Goal: Task Accomplishment & Management: Manage account settings

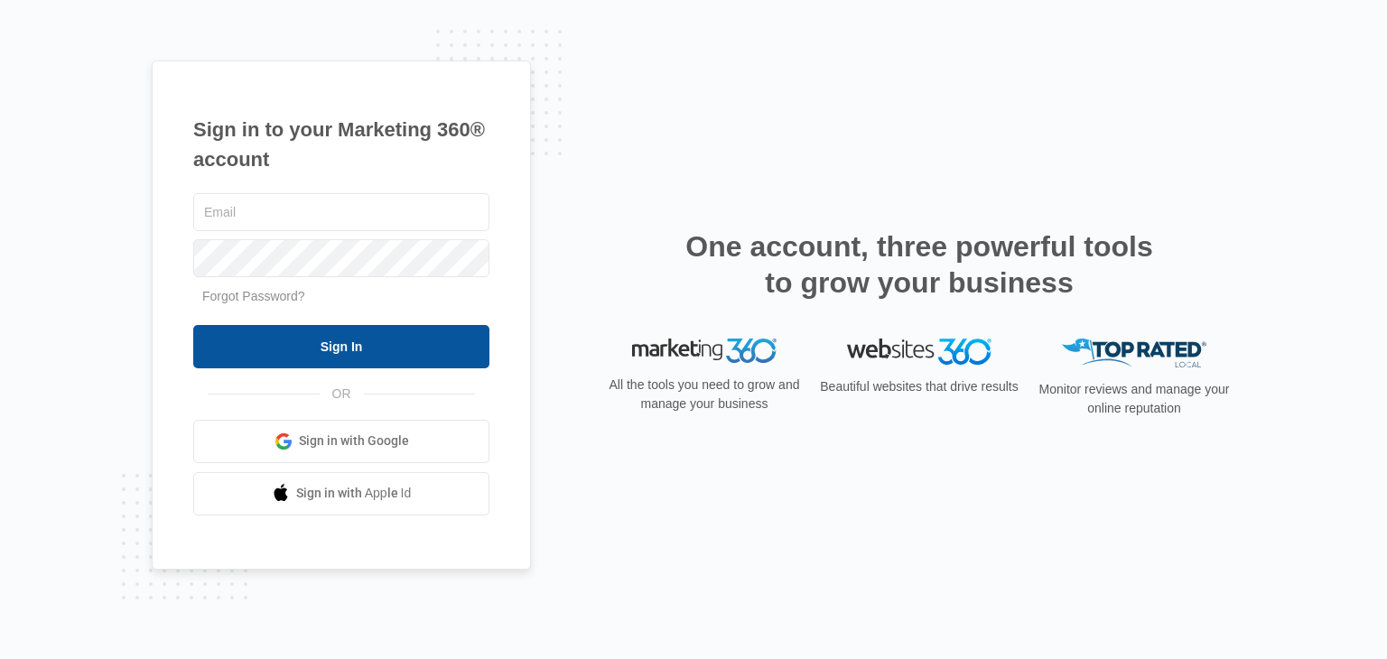
type input "[EMAIL_ADDRESS][DOMAIN_NAME]"
click at [343, 350] on input "Sign In" at bounding box center [341, 346] width 296 height 43
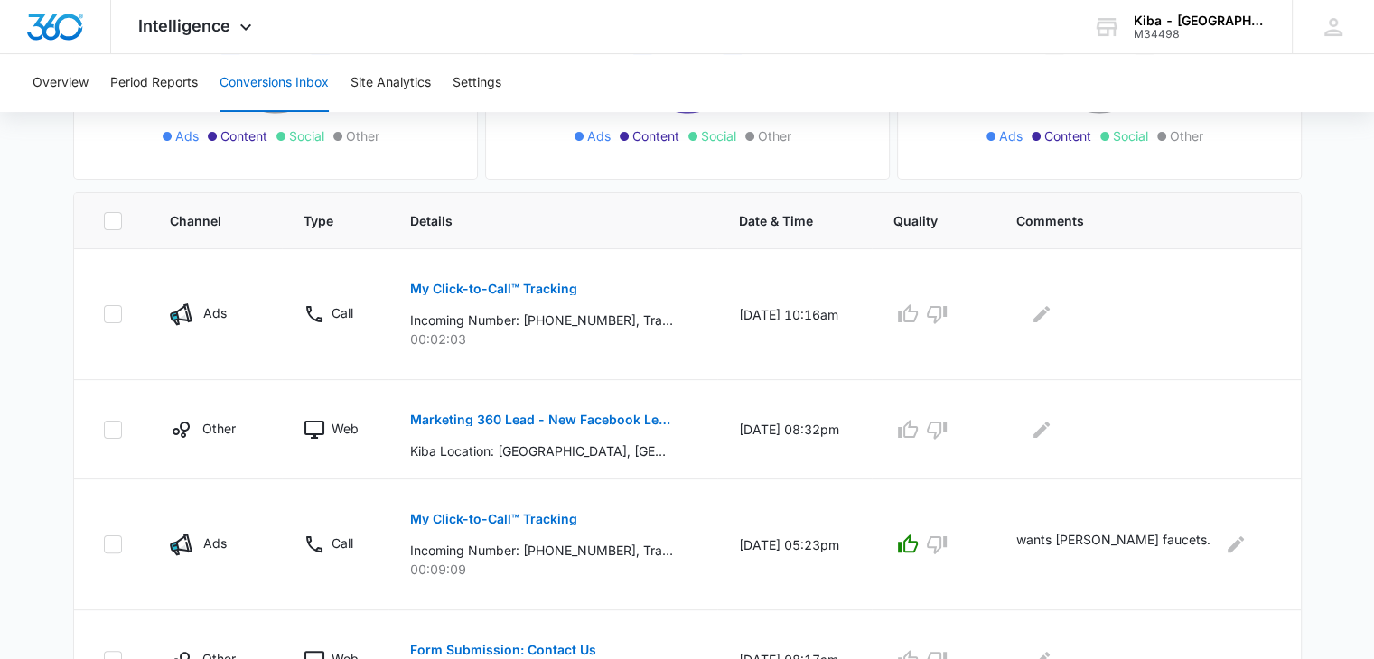
scroll to position [347, 0]
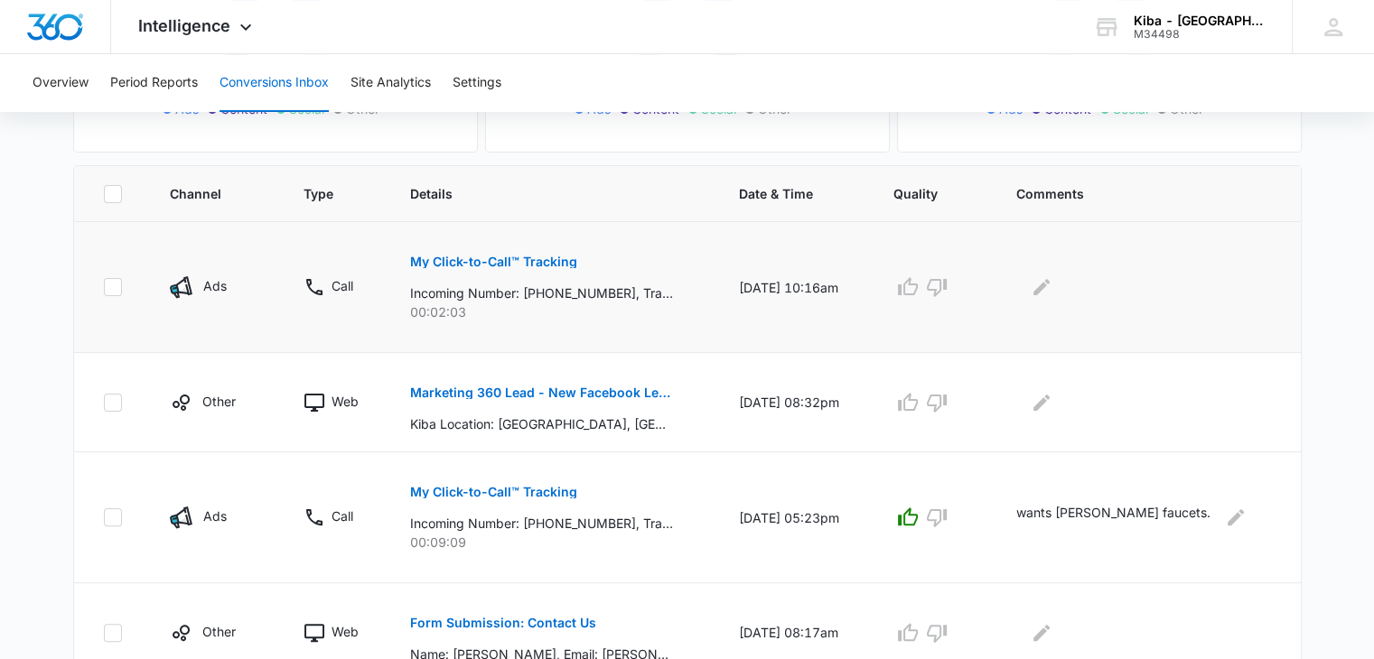
click at [528, 268] on button "My Click-to-Call™ Tracking" at bounding box center [493, 261] width 167 height 43
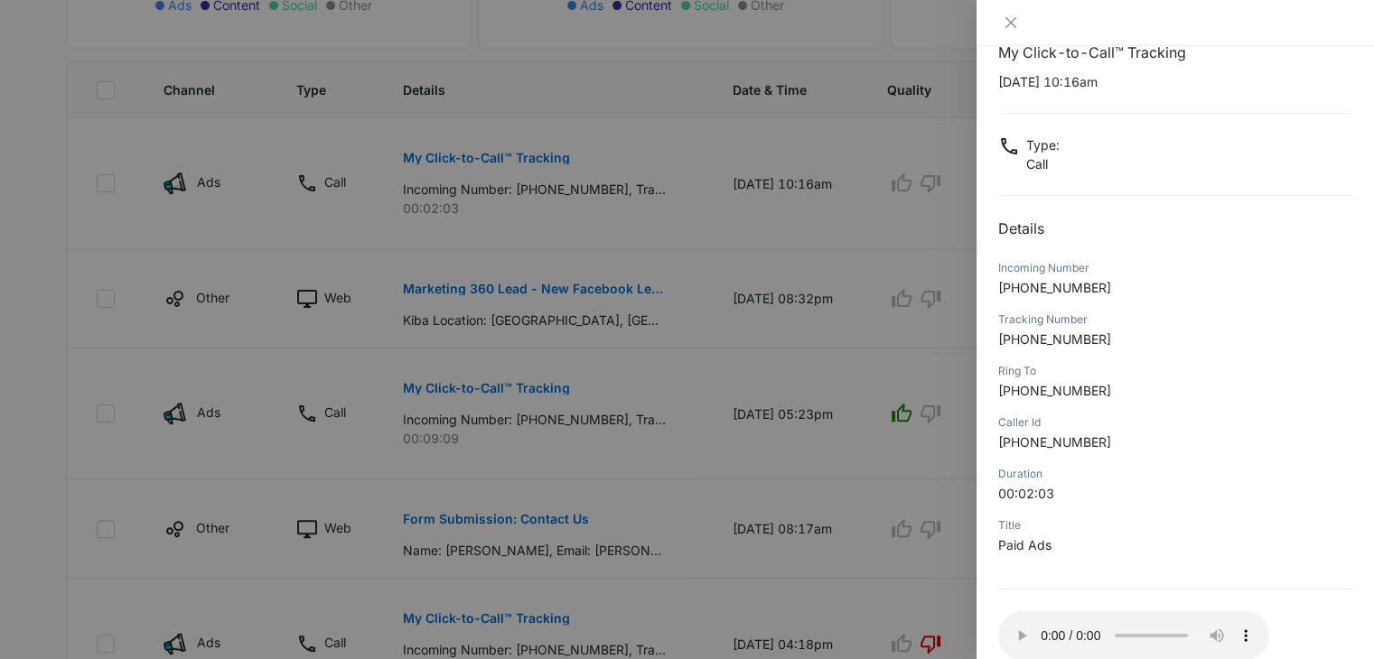
scroll to position [143, 0]
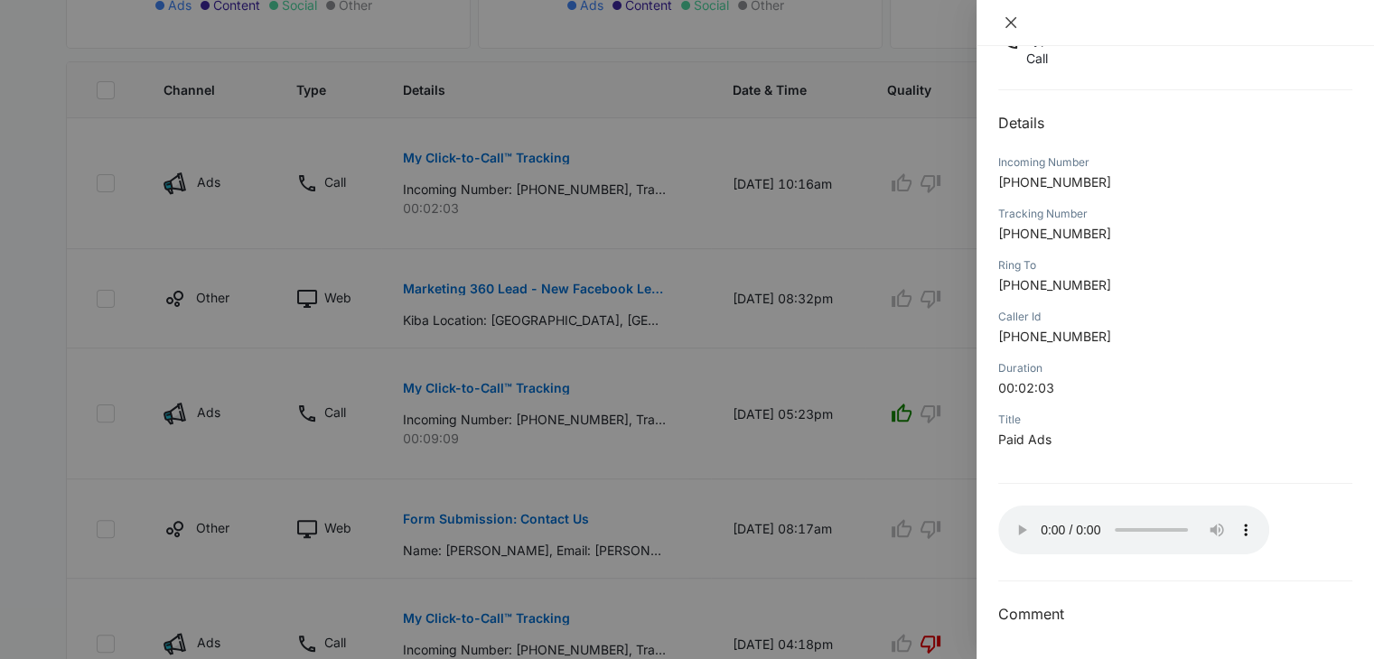
click at [1013, 25] on icon "close" at bounding box center [1010, 22] width 11 height 11
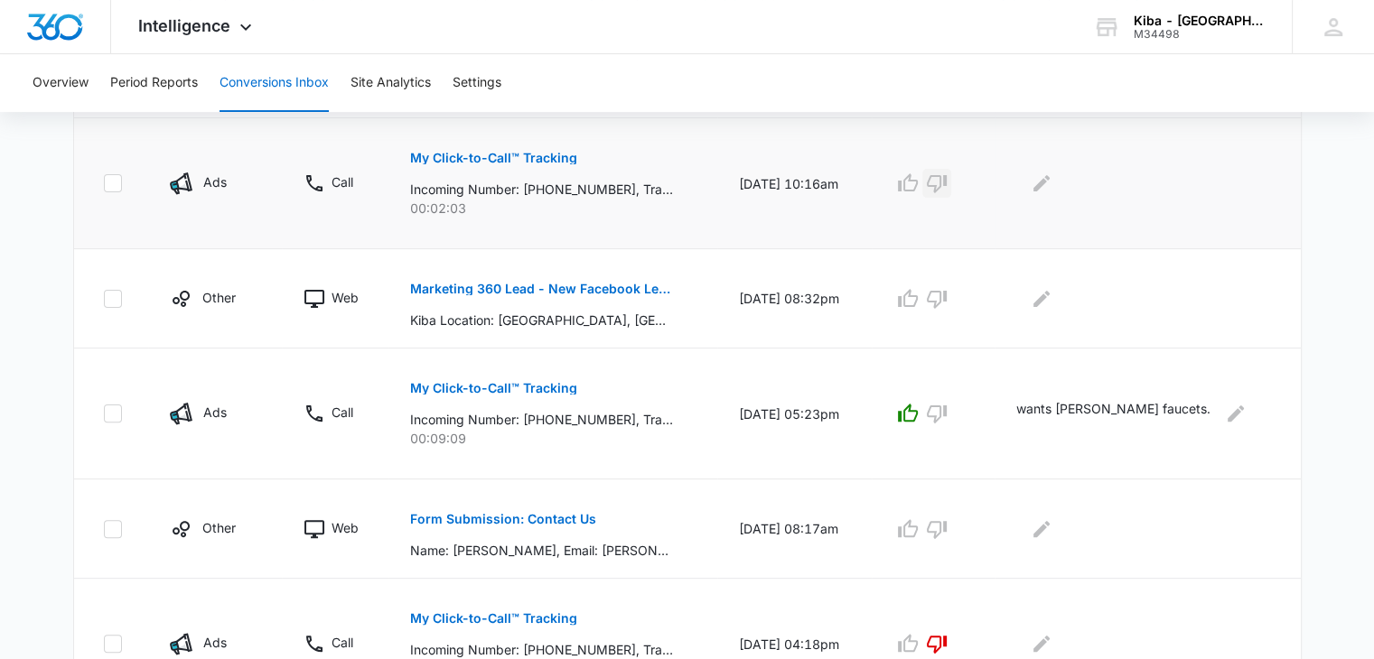
click at [947, 185] on icon "button" at bounding box center [937, 184] width 20 height 18
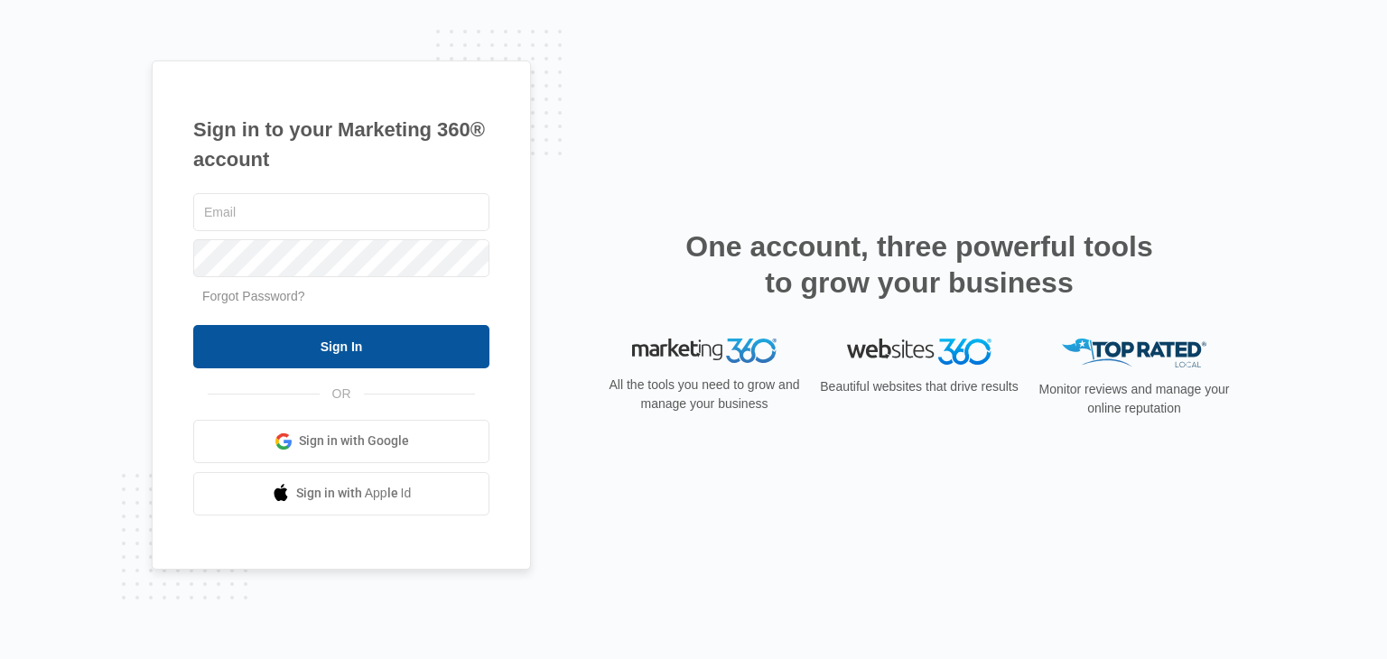
type input "[EMAIL_ADDRESS][DOMAIN_NAME]"
click at [415, 337] on input "Sign In" at bounding box center [341, 346] width 296 height 43
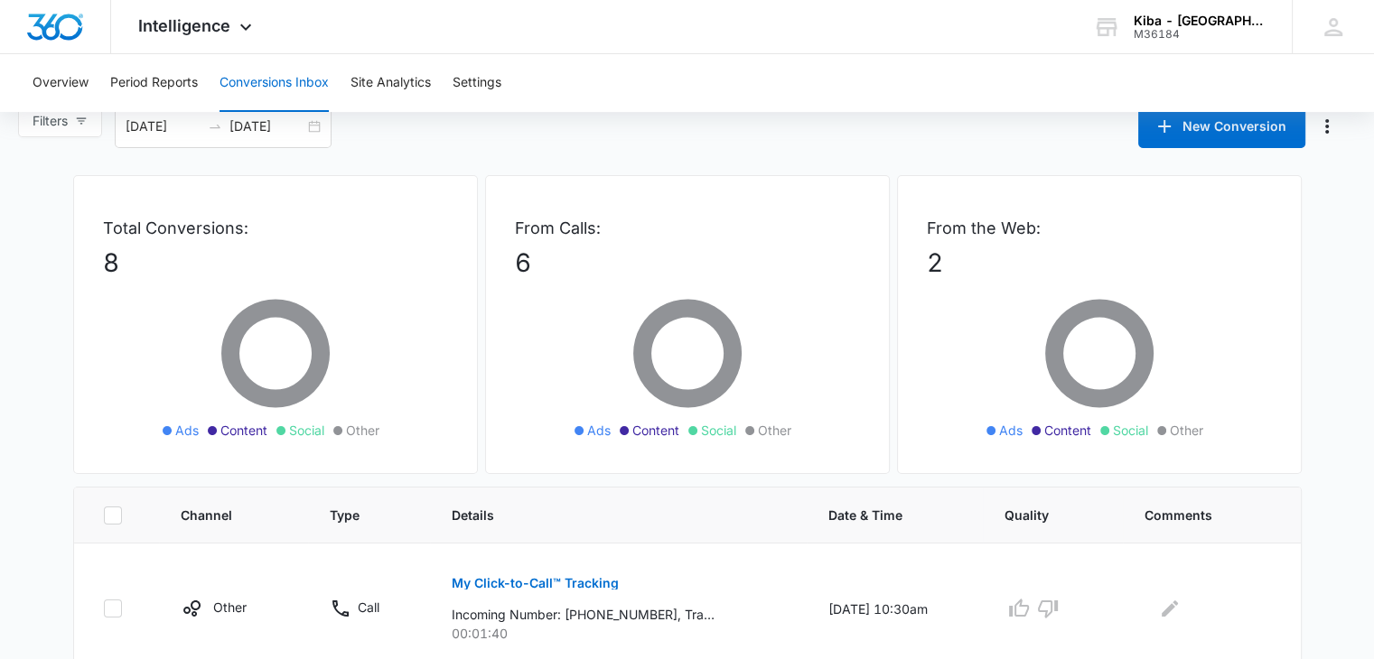
scroll to position [34, 0]
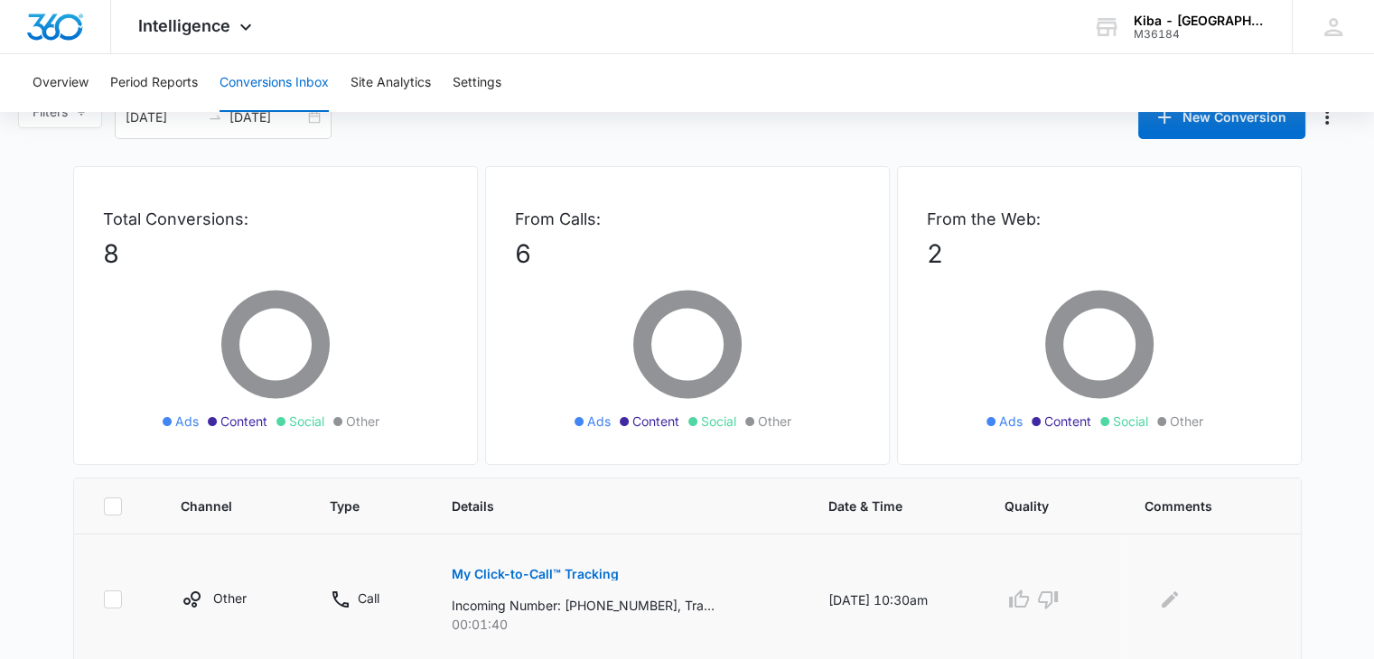
click at [587, 577] on p "My Click-to-Call™ Tracking" at bounding box center [535, 574] width 167 height 13
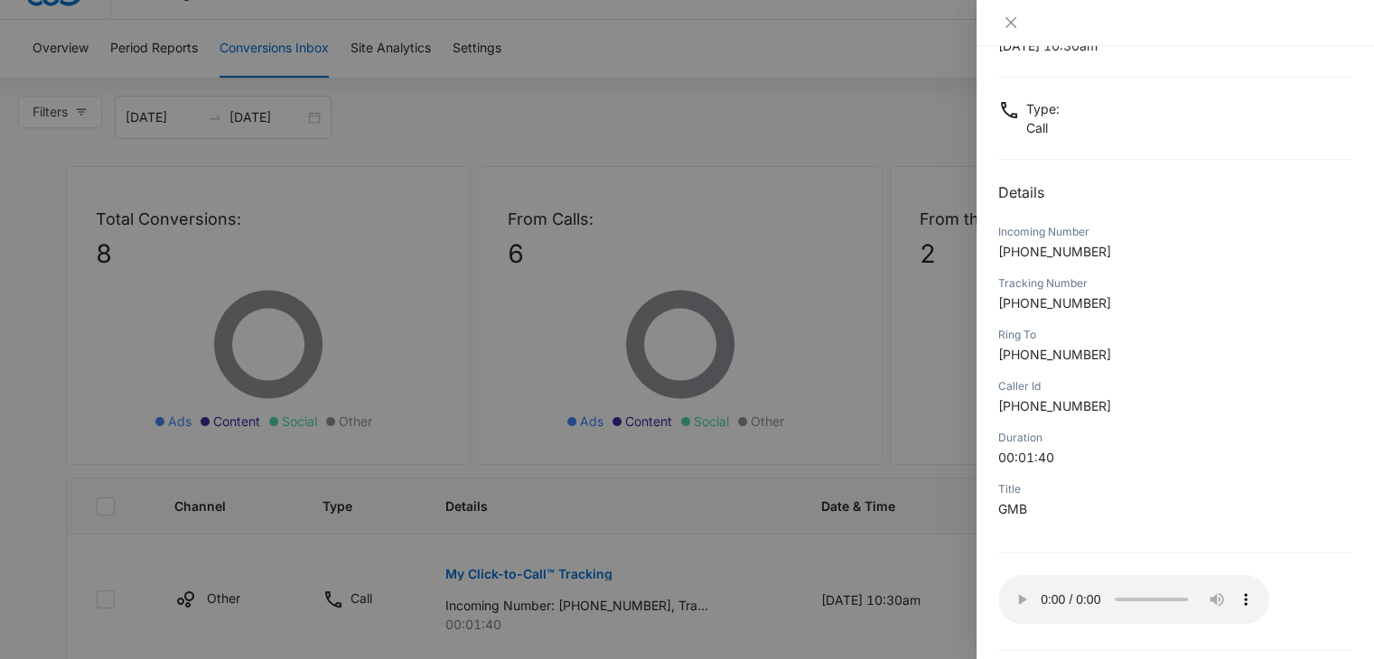
scroll to position [108, 0]
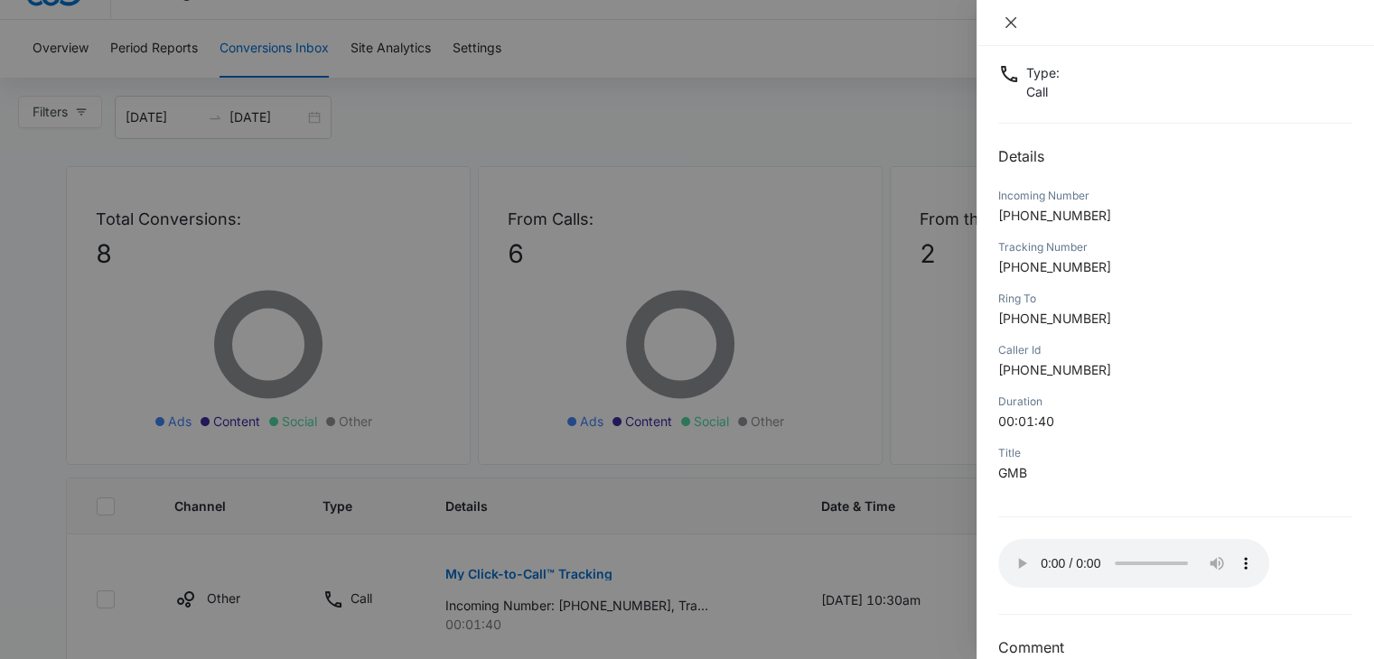
click at [1014, 23] on icon "close" at bounding box center [1010, 22] width 14 height 14
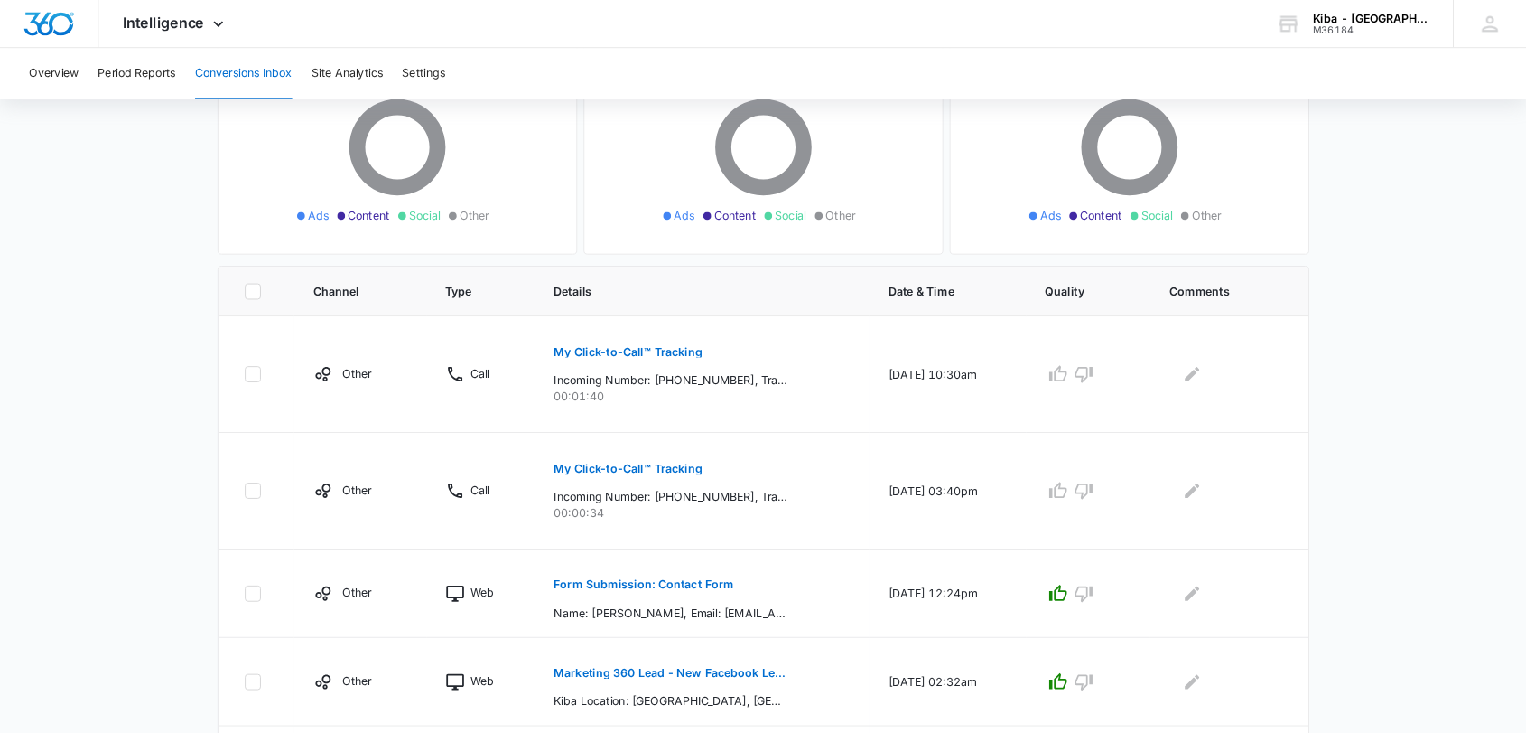
scroll to position [213, 0]
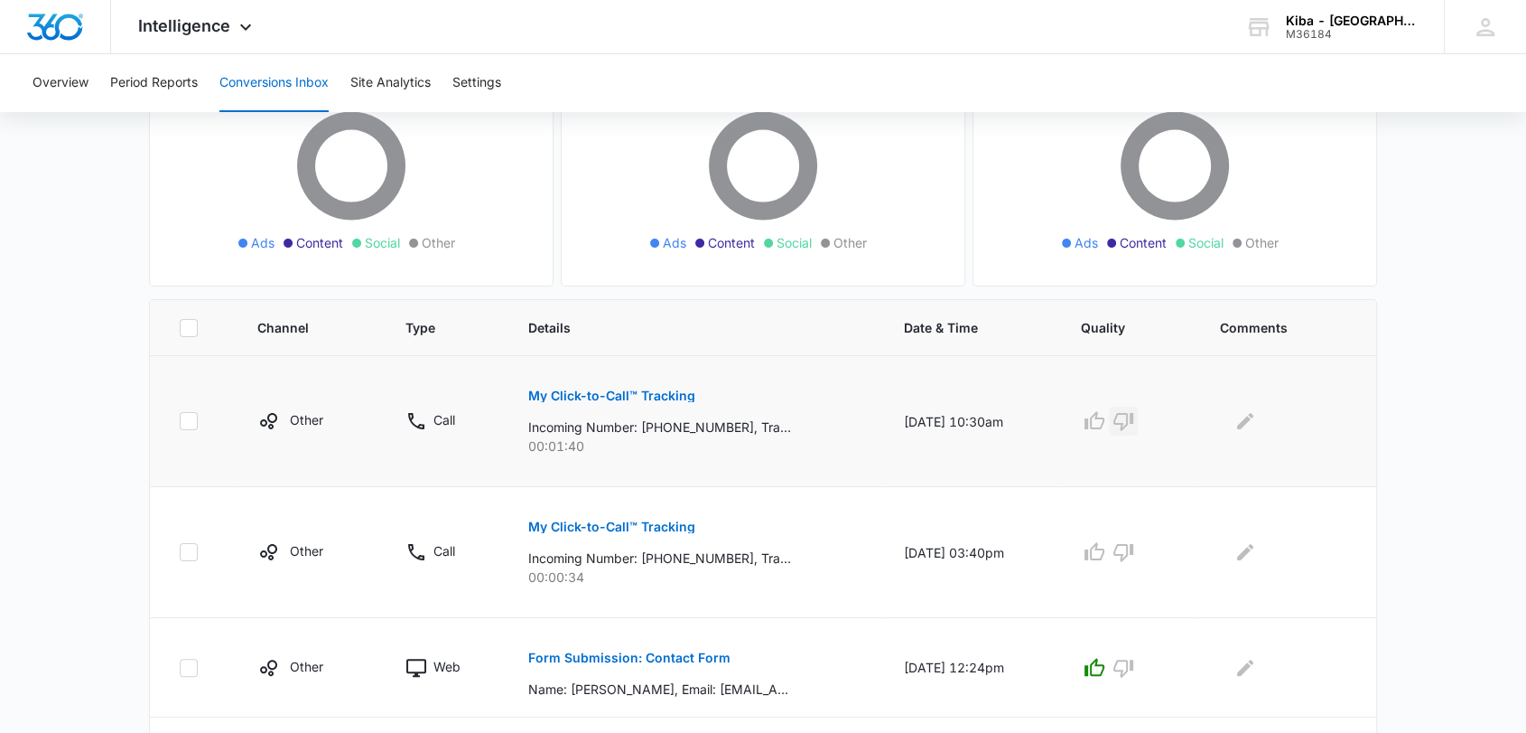
click at [1133, 434] on button "button" at bounding box center [1123, 420] width 29 height 29
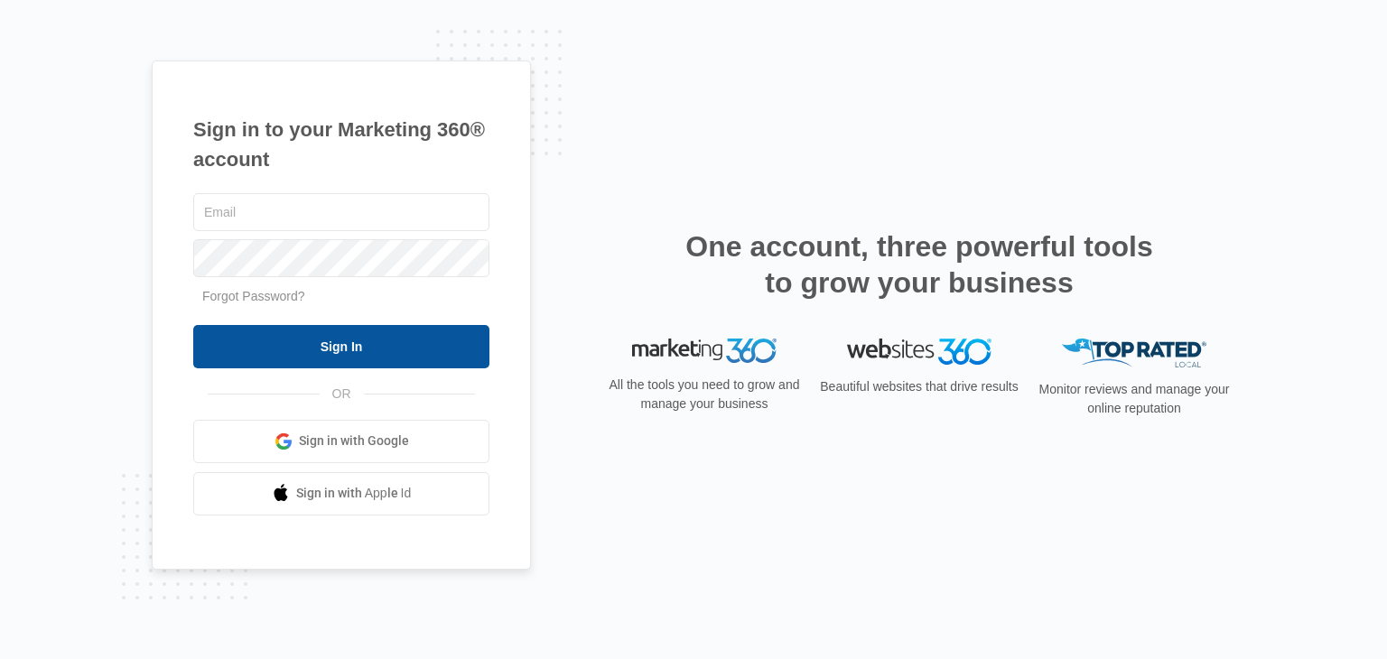
type input "[EMAIL_ADDRESS][DOMAIN_NAME]"
click at [300, 331] on input "Sign In" at bounding box center [341, 346] width 296 height 43
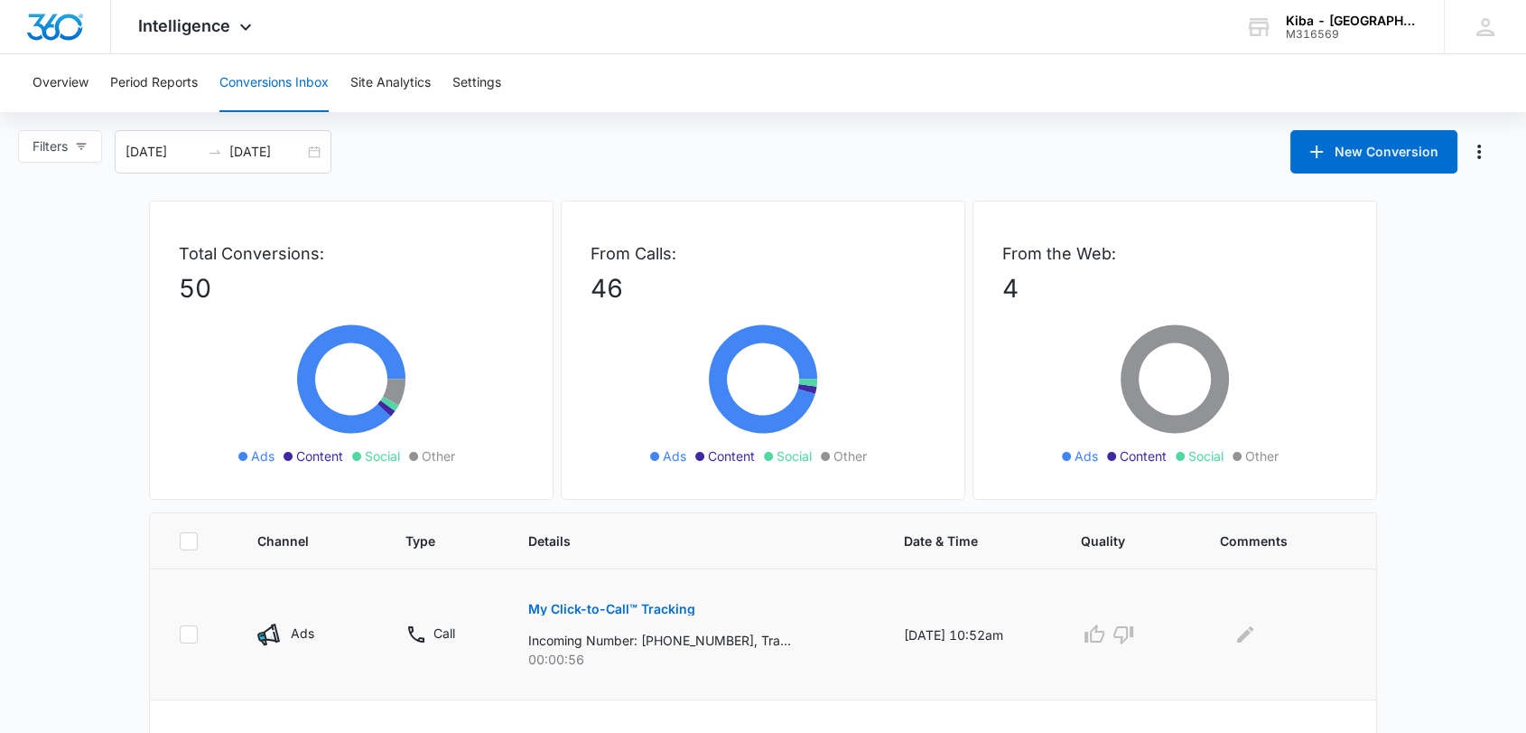
click at [614, 609] on p "My Click-to-Call™ Tracking" at bounding box center [610, 608] width 167 height 13
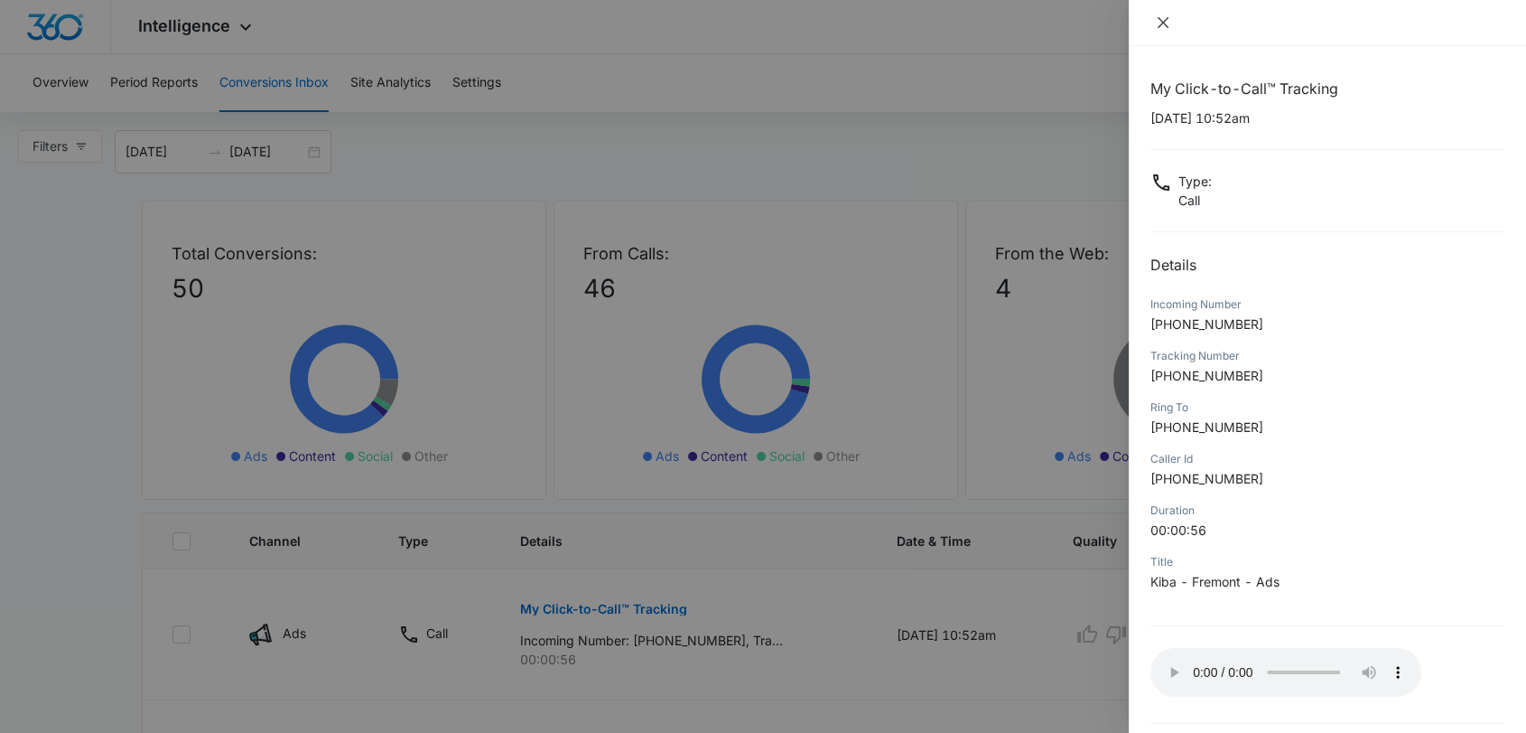
click at [1160, 25] on icon "close" at bounding box center [1163, 22] width 11 height 11
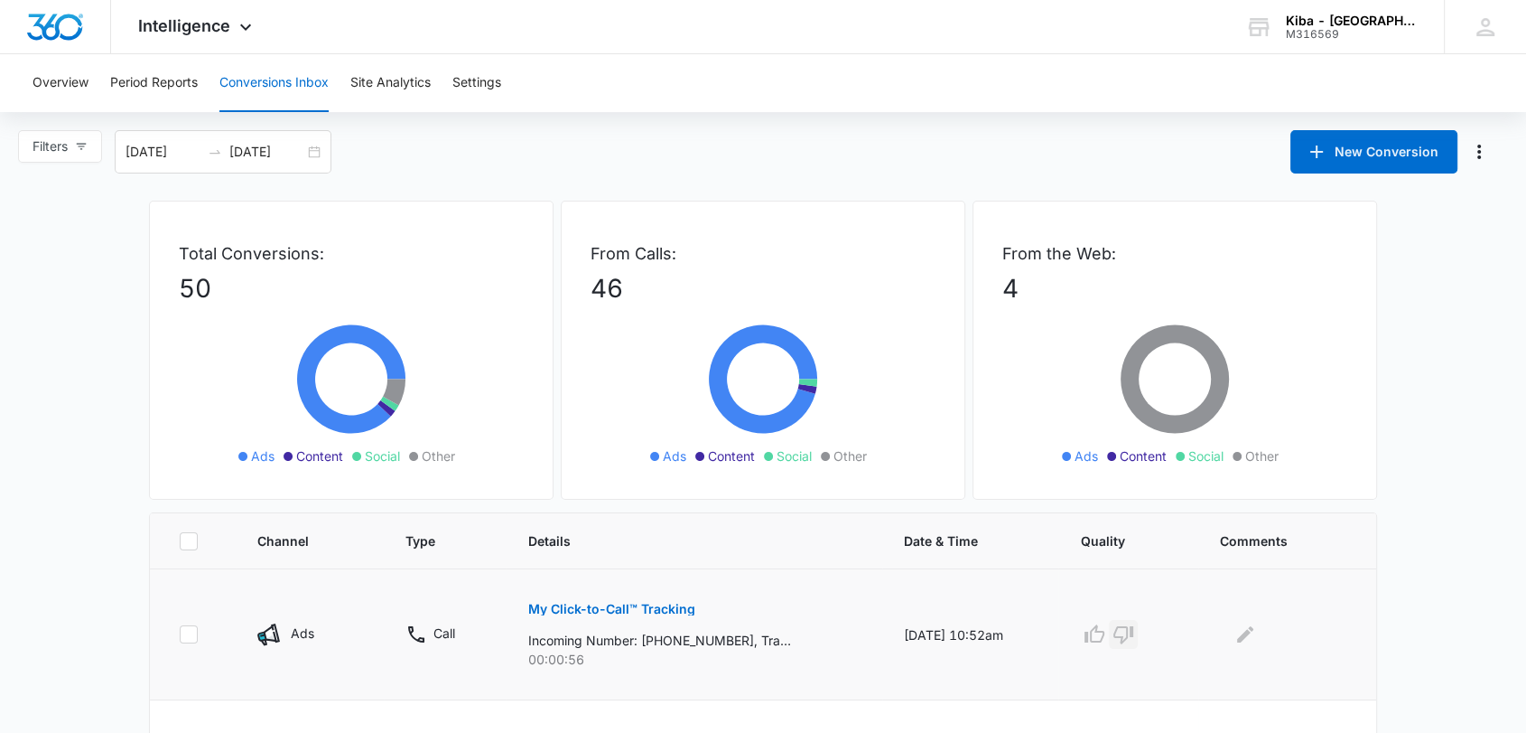
click at [1134, 635] on icon "button" at bounding box center [1124, 634] width 22 height 22
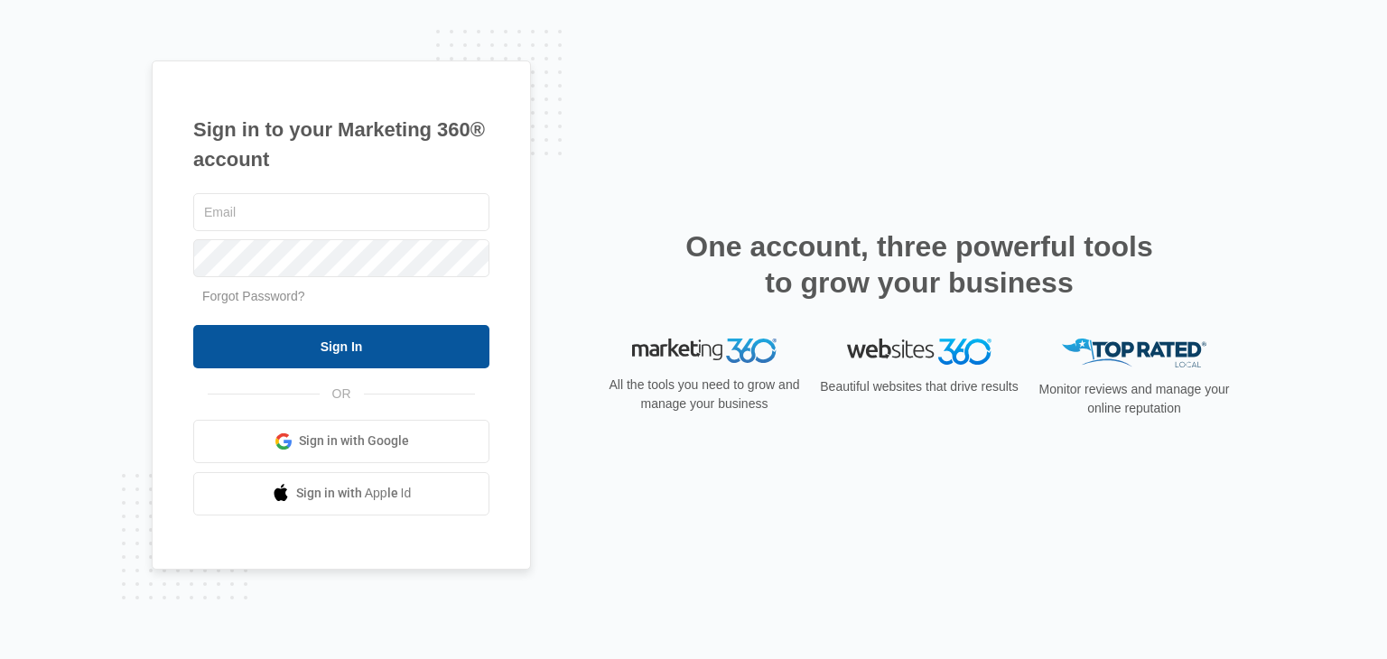
type input "[EMAIL_ADDRESS][DOMAIN_NAME]"
click at [330, 352] on input "Sign In" at bounding box center [341, 346] width 296 height 43
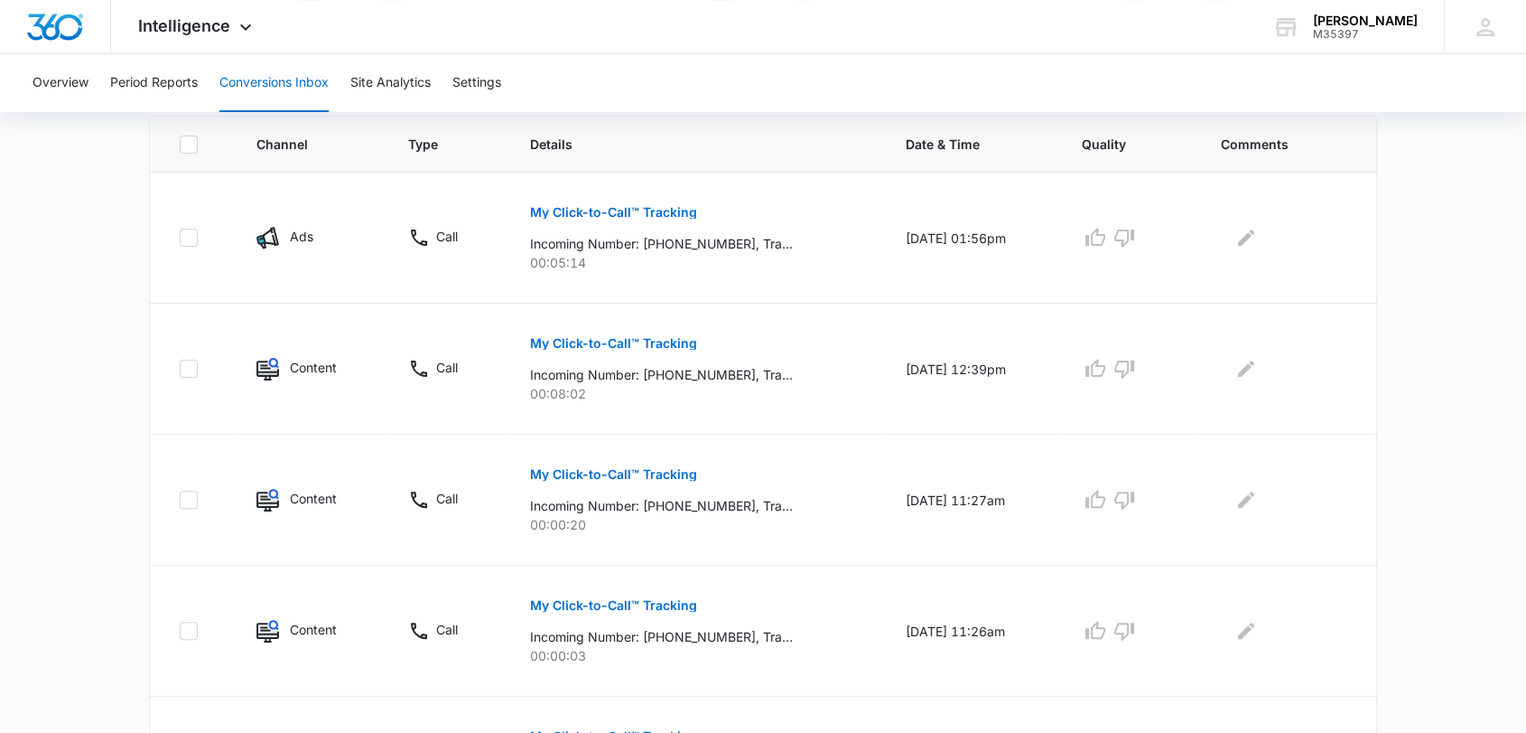
scroll to position [404, 0]
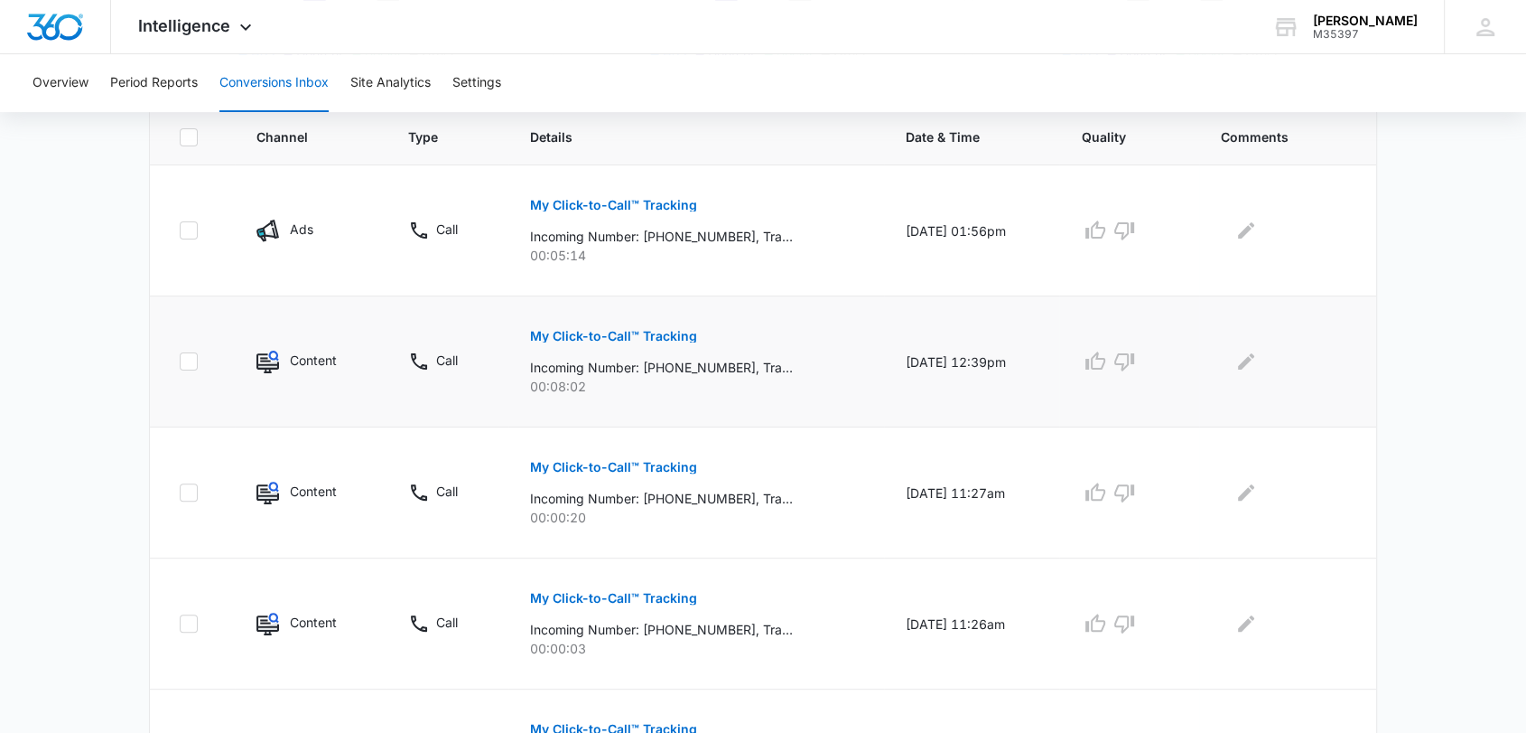
click at [583, 330] on p "My Click-to-Call™ Tracking" at bounding box center [613, 336] width 167 height 13
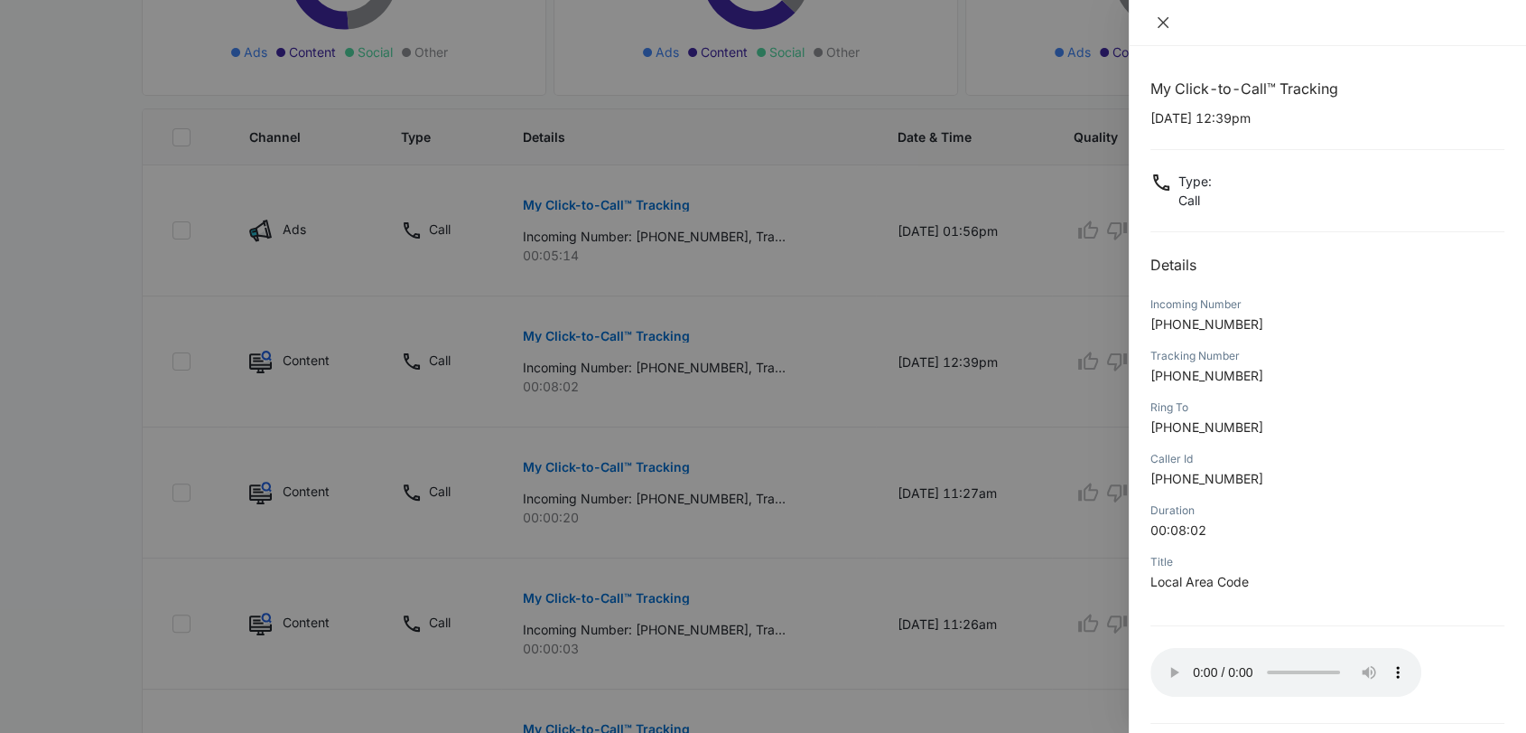
click at [1162, 23] on icon "close" at bounding box center [1163, 22] width 11 height 11
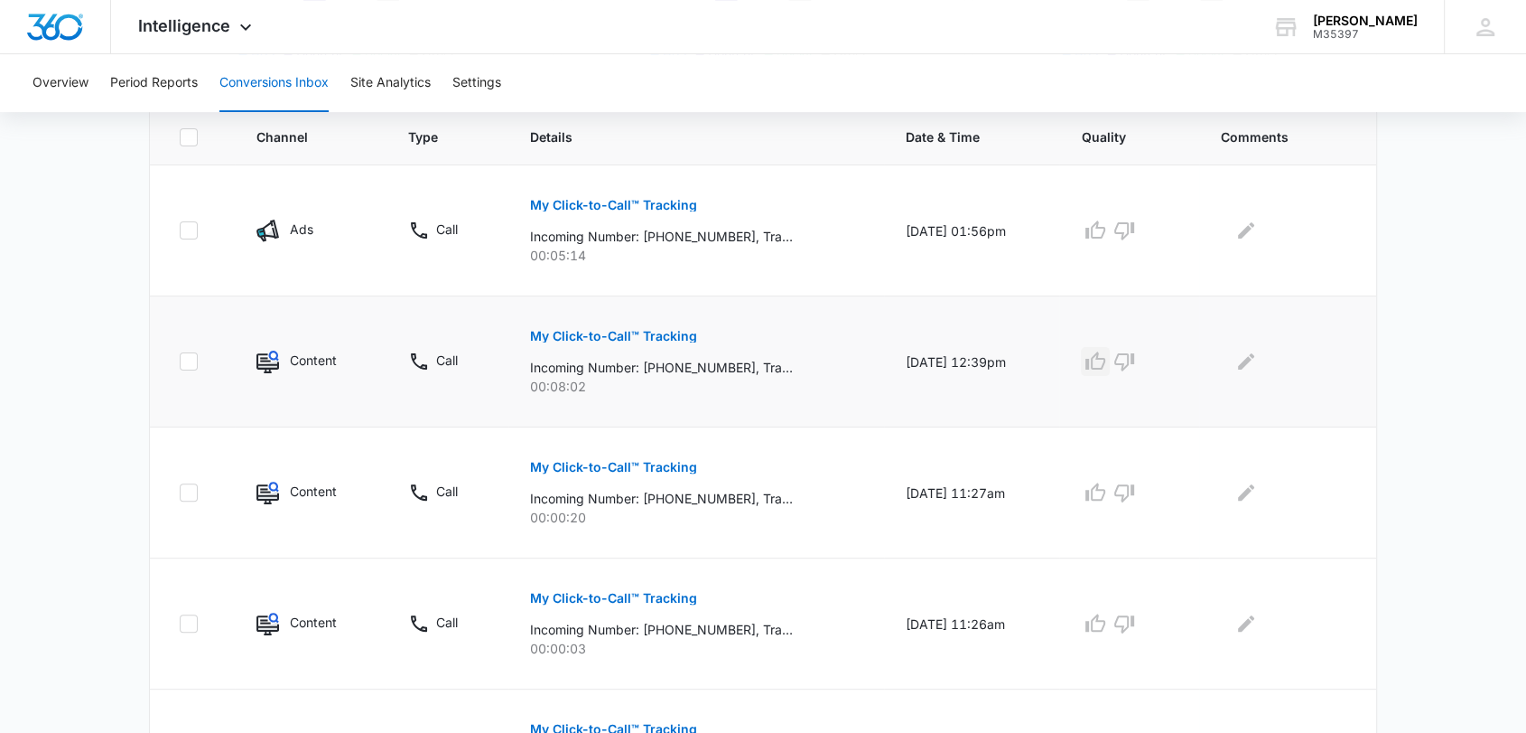
click at [1102, 359] on icon "button" at bounding box center [1096, 361] width 22 height 22
click at [1257, 356] on icon "Edit Comments" at bounding box center [1247, 361] width 22 height 22
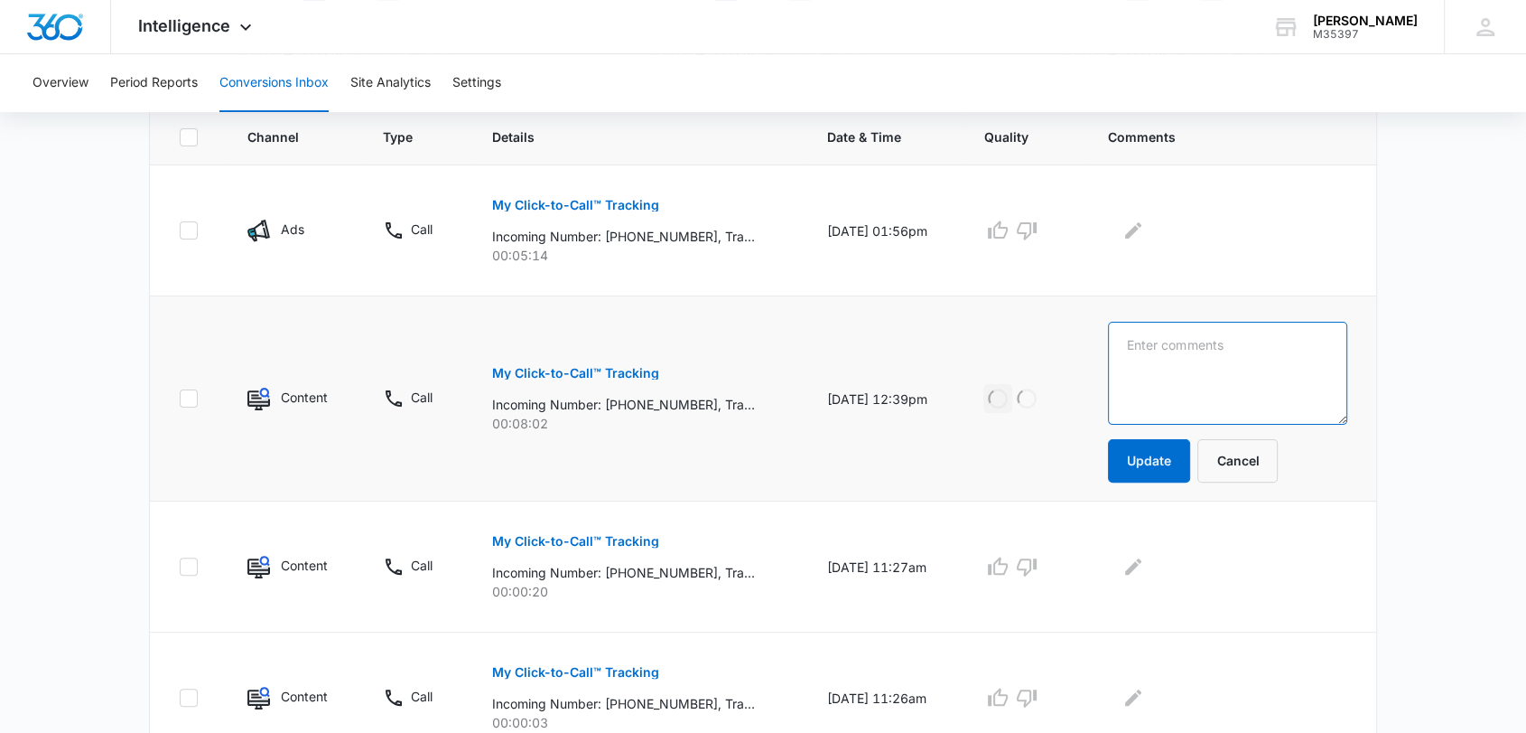
click at [1257, 356] on textarea at bounding box center [1227, 373] width 239 height 103
type textarea "bath project"
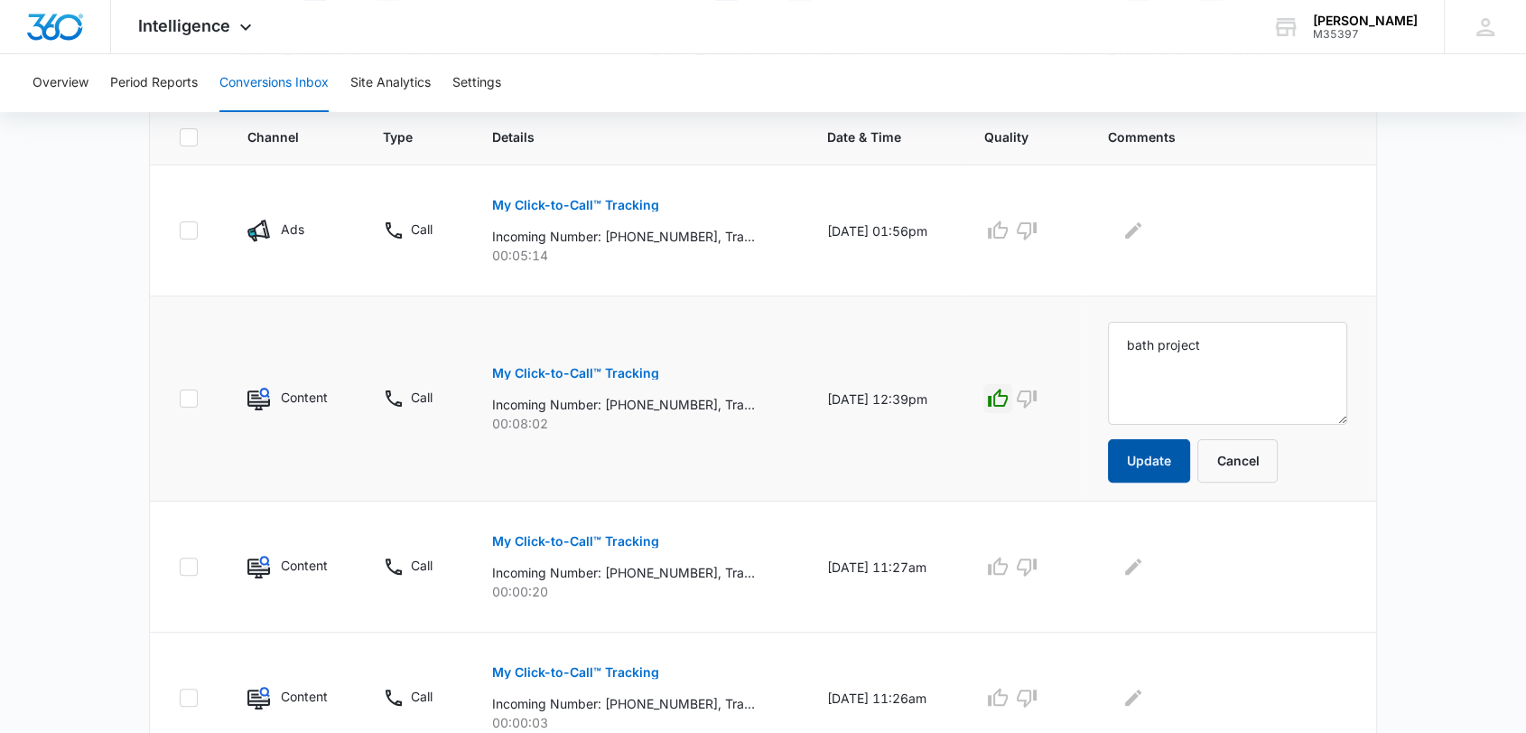
click at [1190, 446] on button "Update" at bounding box center [1149, 460] width 82 height 43
click at [1175, 453] on button "Update" at bounding box center [1149, 460] width 82 height 43
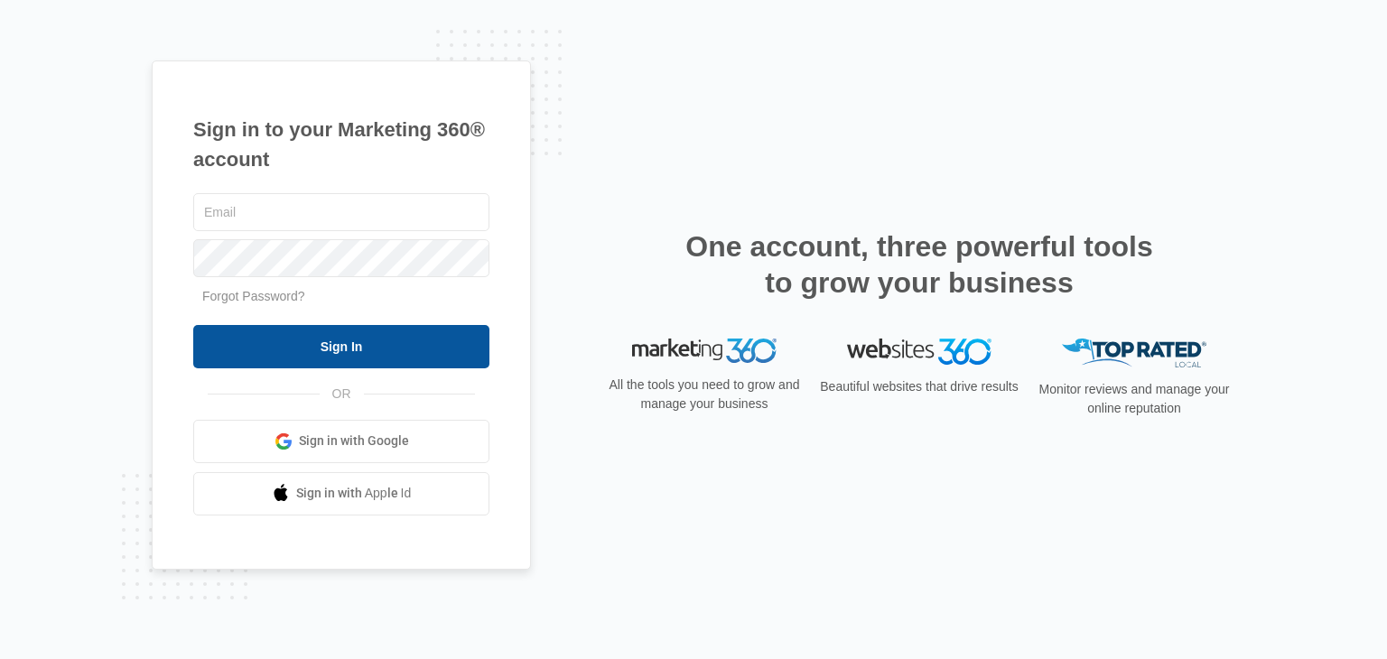
type input "[EMAIL_ADDRESS][DOMAIN_NAME]"
click at [311, 333] on input "Sign In" at bounding box center [341, 346] width 296 height 43
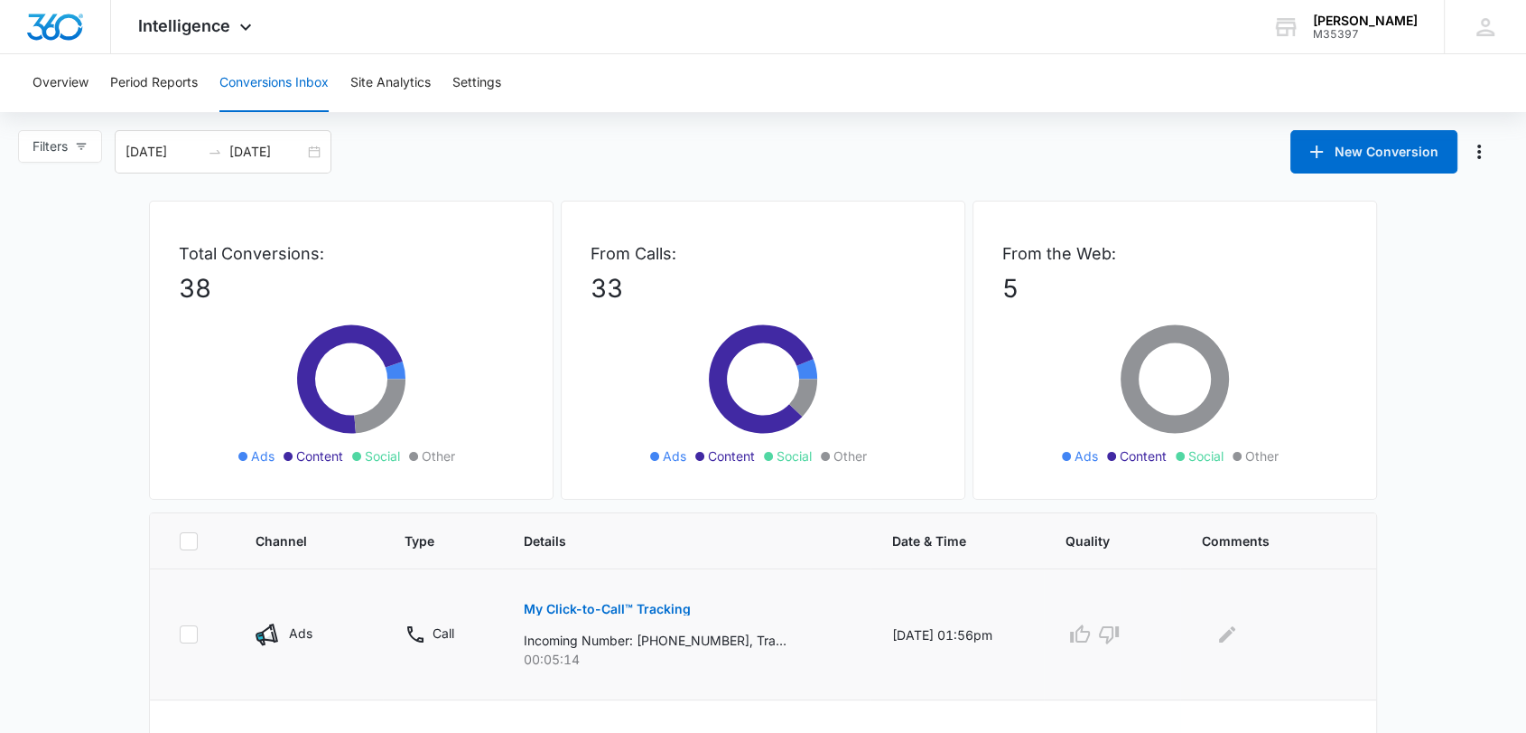
click at [572, 609] on p "My Click-to-Call™ Tracking" at bounding box center [607, 608] width 167 height 13
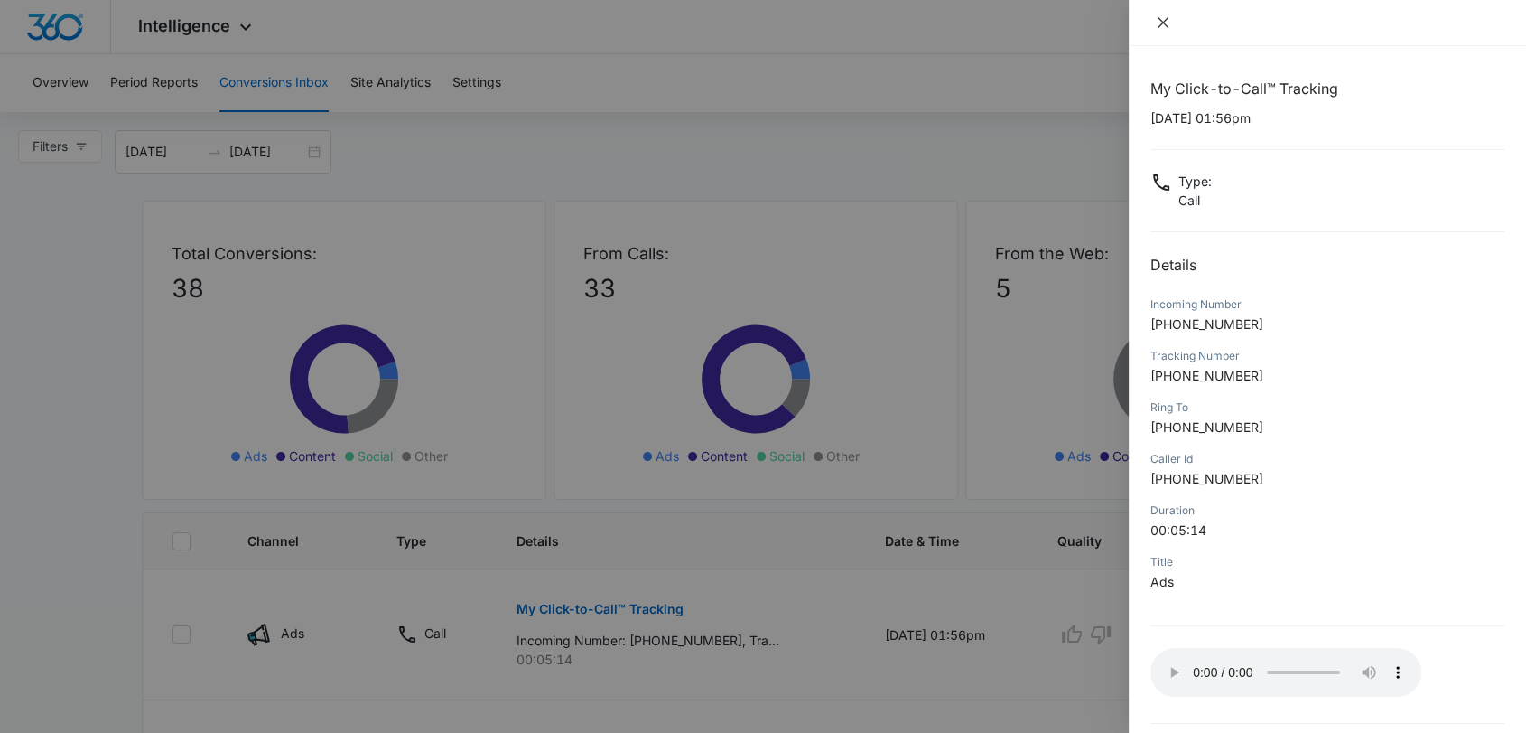
click at [1165, 22] on icon "close" at bounding box center [1163, 22] width 14 height 14
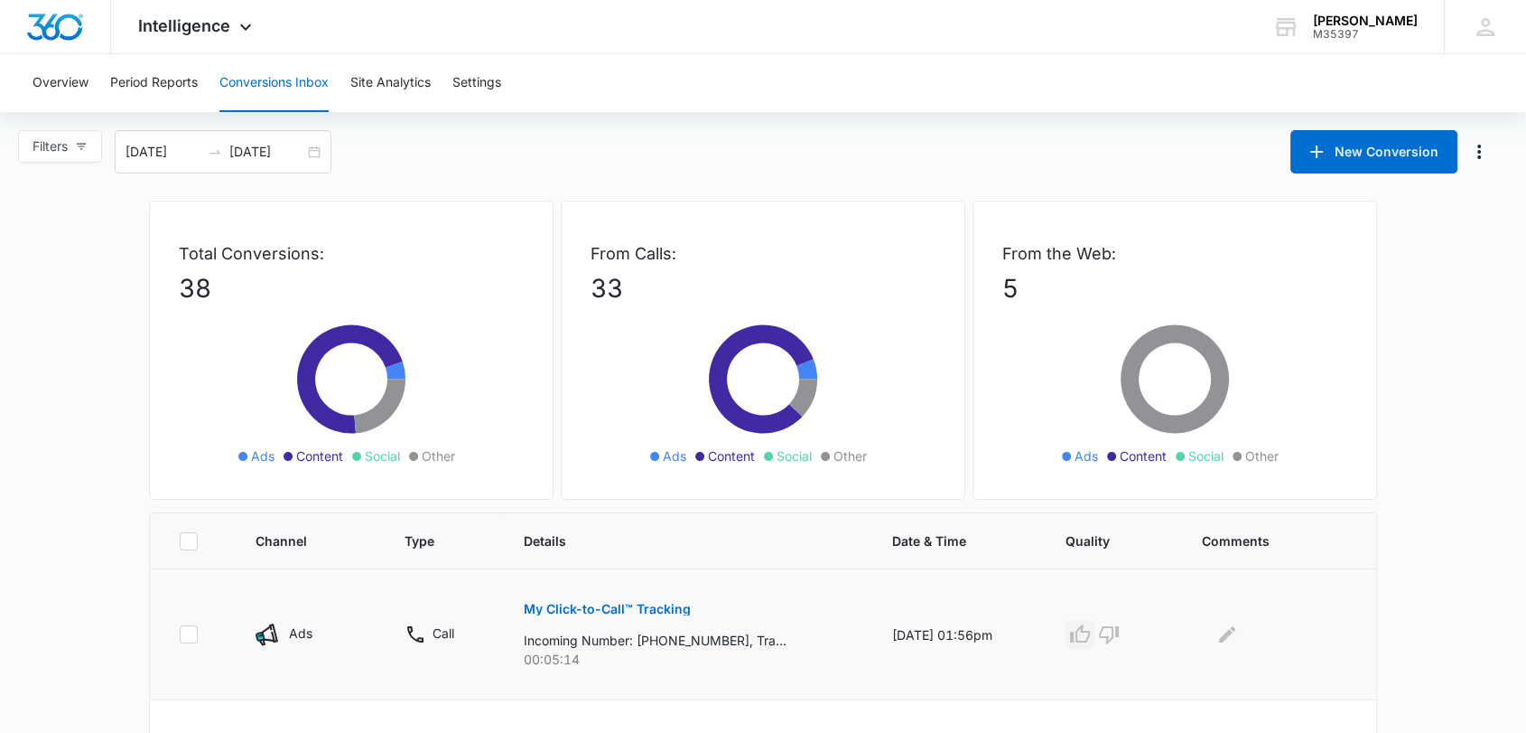
click at [1084, 638] on icon "button" at bounding box center [1080, 633] width 20 height 18
click at [1231, 639] on icon "Edit Comments" at bounding box center [1227, 634] width 16 height 16
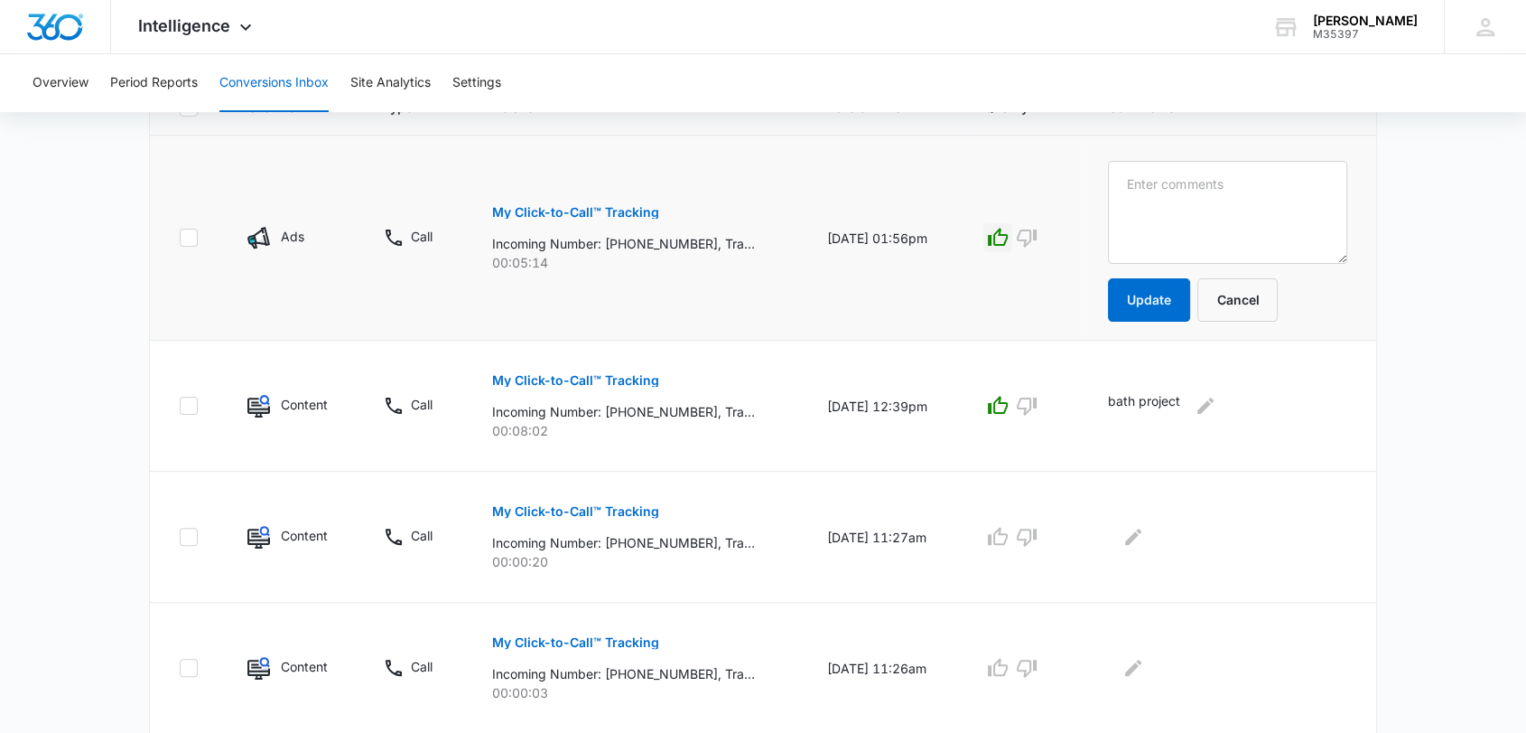
scroll to position [350, 0]
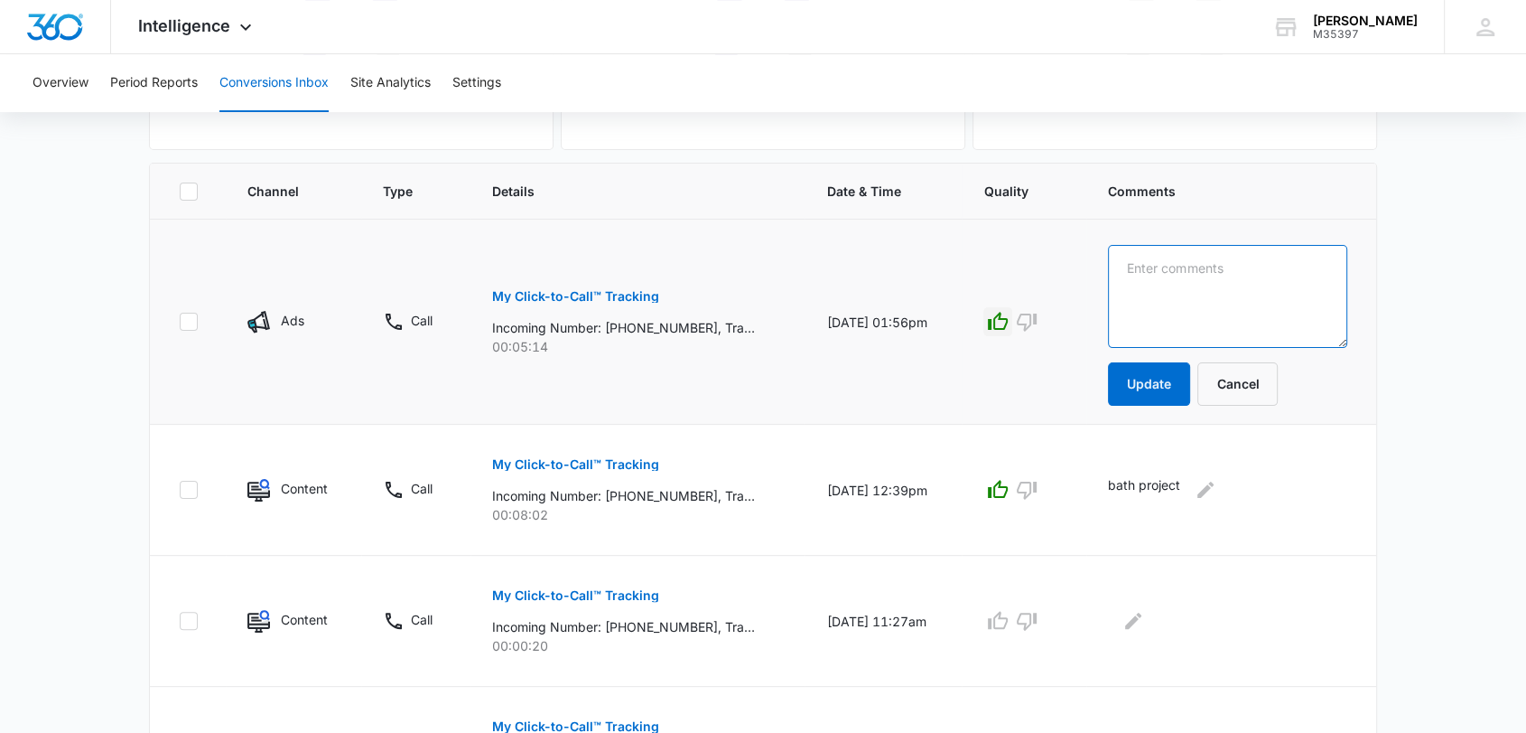
click at [1170, 275] on textarea at bounding box center [1227, 296] width 239 height 103
type textarea "bath project"
click at [1187, 384] on button "Update" at bounding box center [1149, 383] width 82 height 43
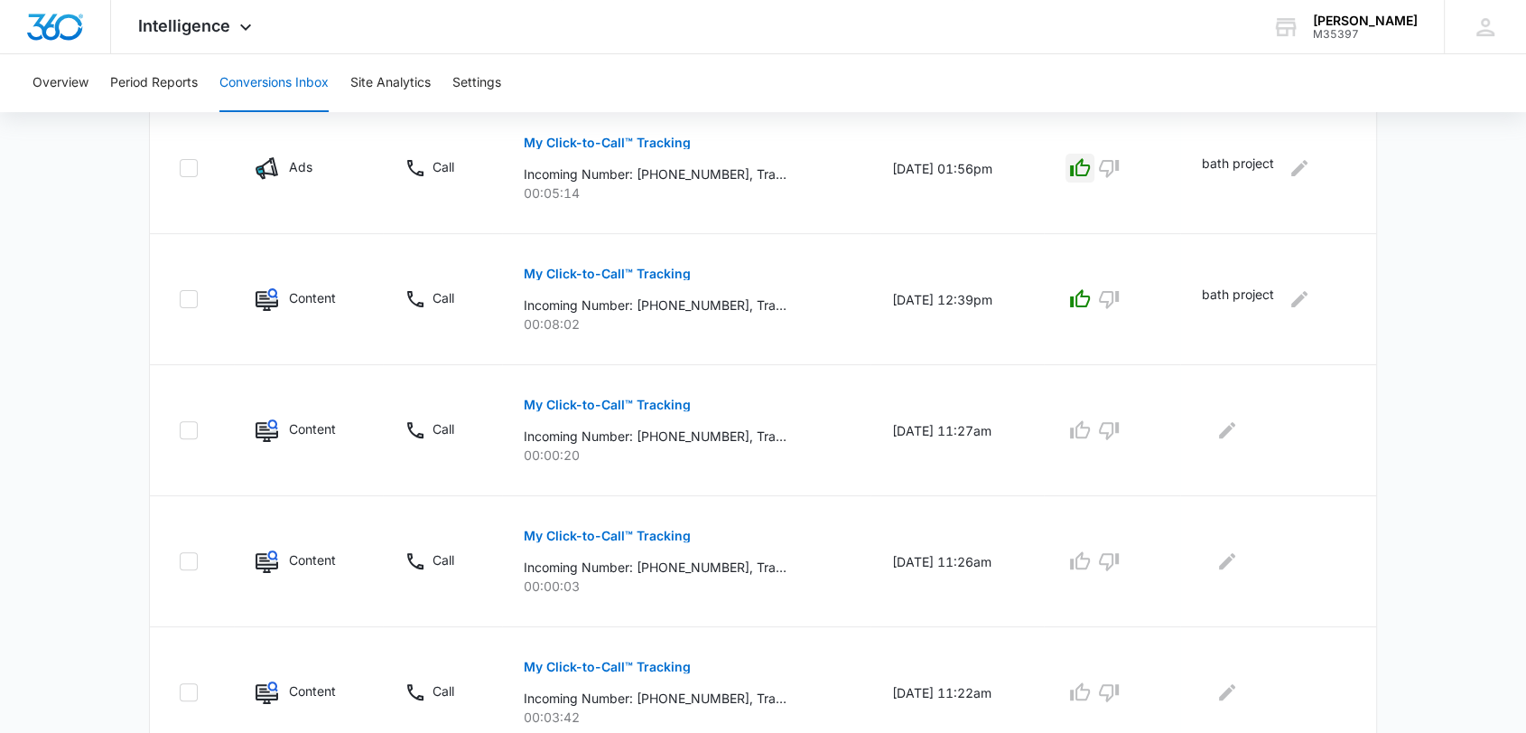
scroll to position [477, 0]
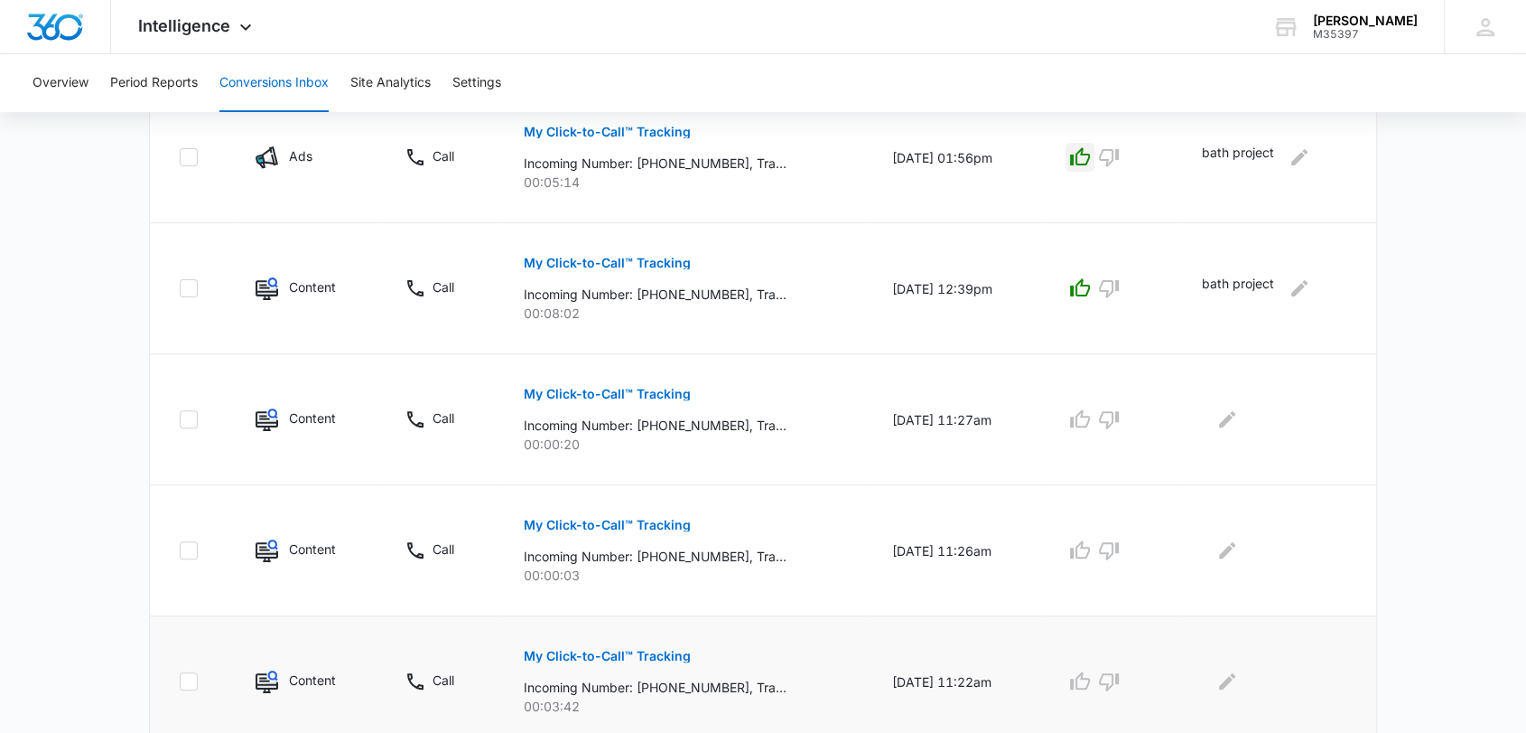
click at [603, 661] on button "My Click-to-Call™ Tracking" at bounding box center [607, 655] width 167 height 43
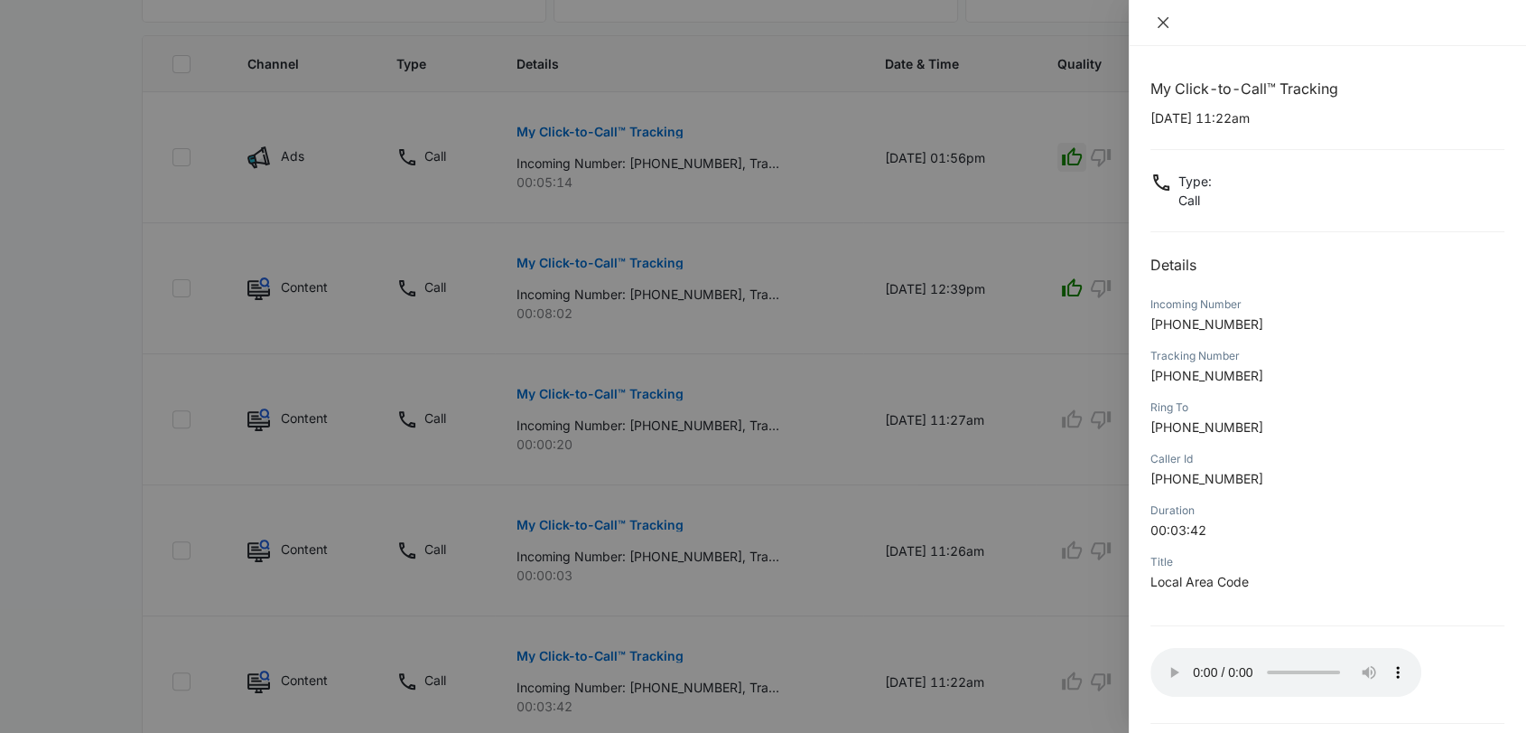
click at [1169, 23] on icon "close" at bounding box center [1163, 22] width 14 height 14
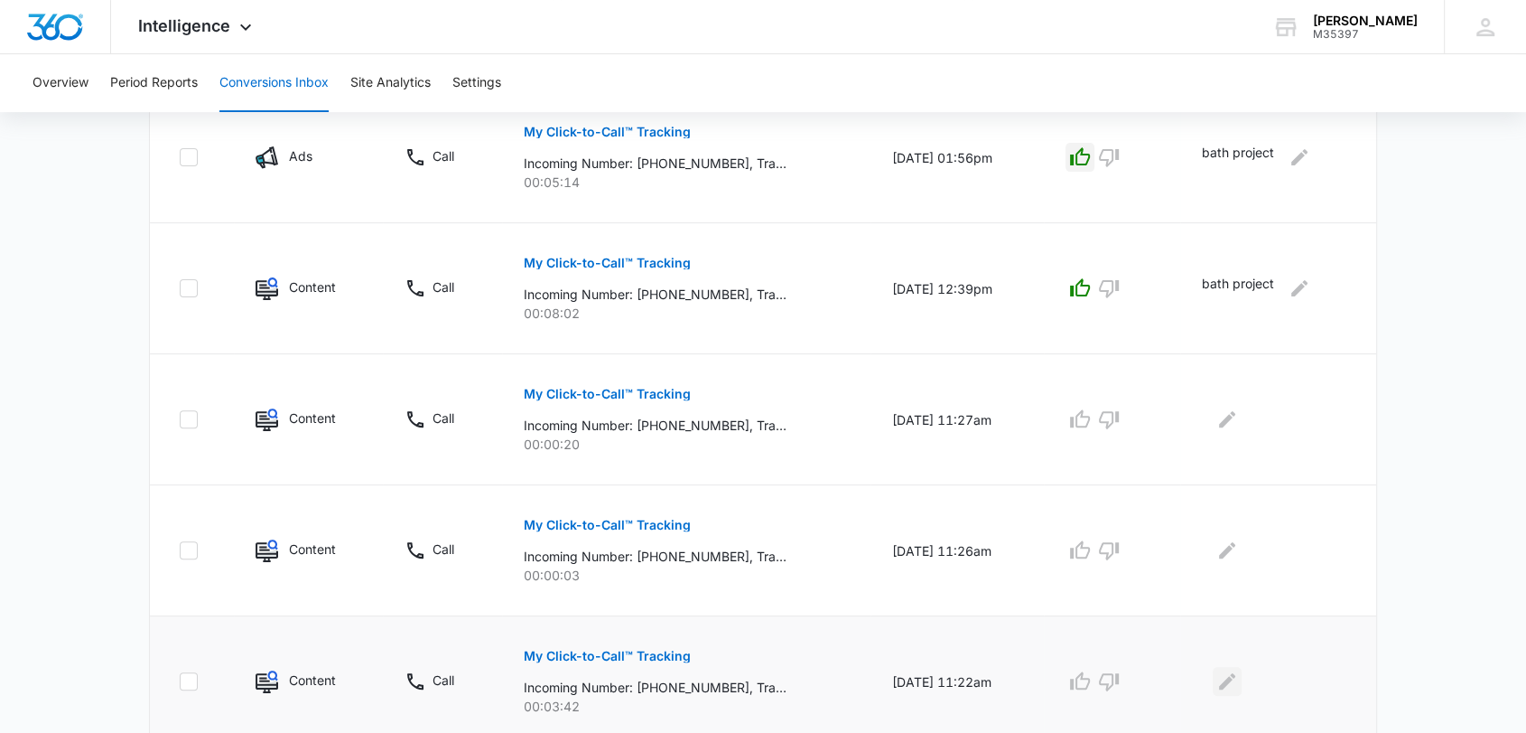
click at [1233, 686] on icon "Edit Comments" at bounding box center [1228, 681] width 22 height 22
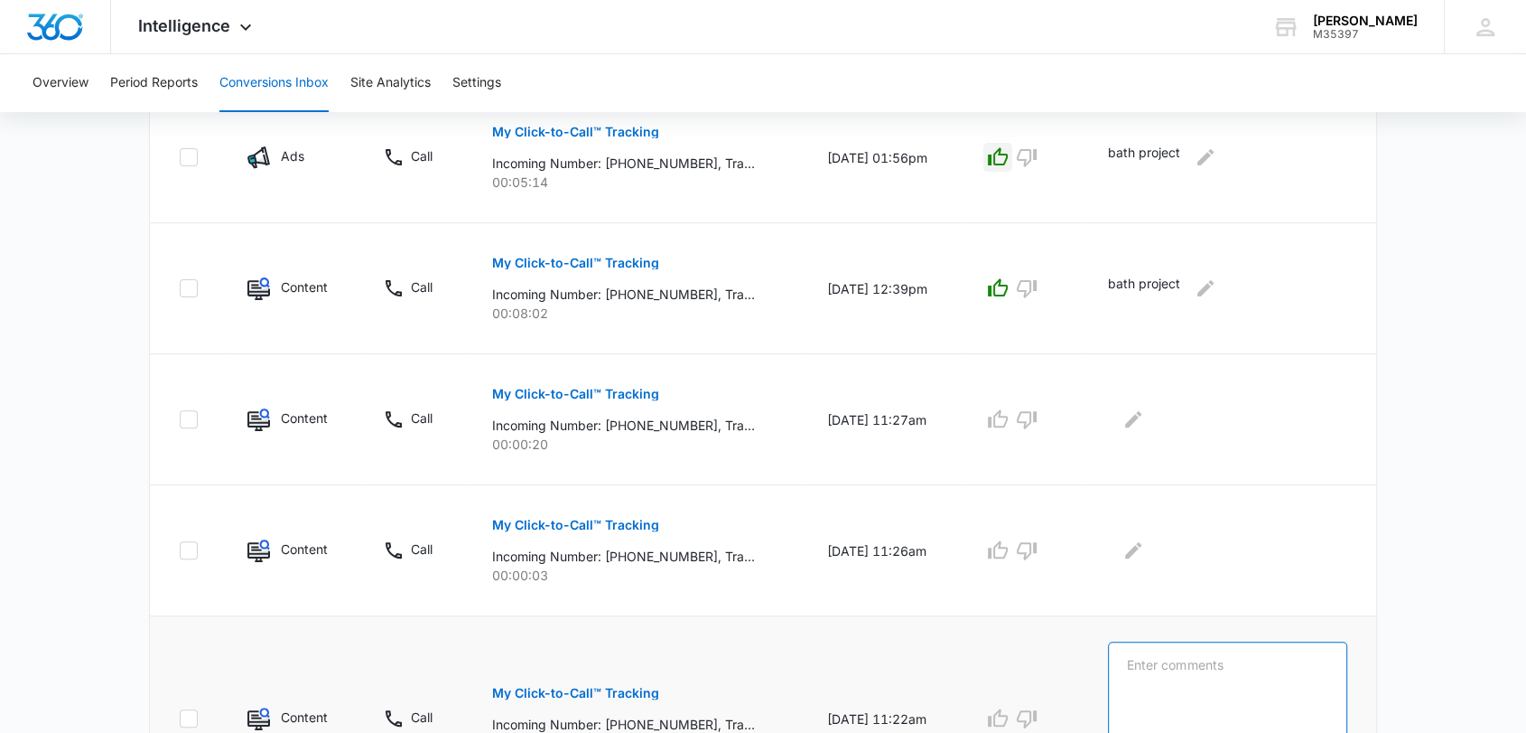
click at [1233, 686] on textarea at bounding box center [1227, 692] width 239 height 103
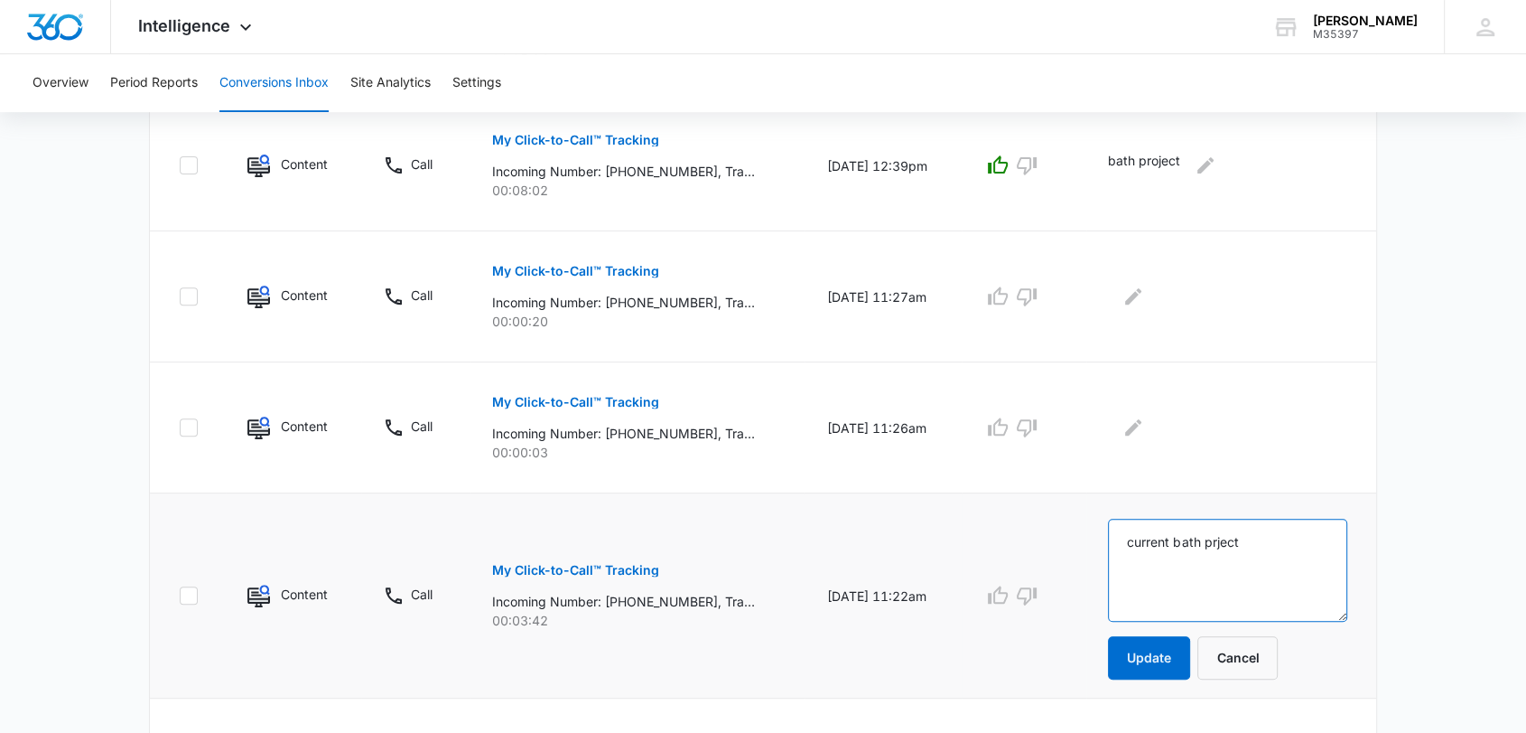
scroll to position [607, 0]
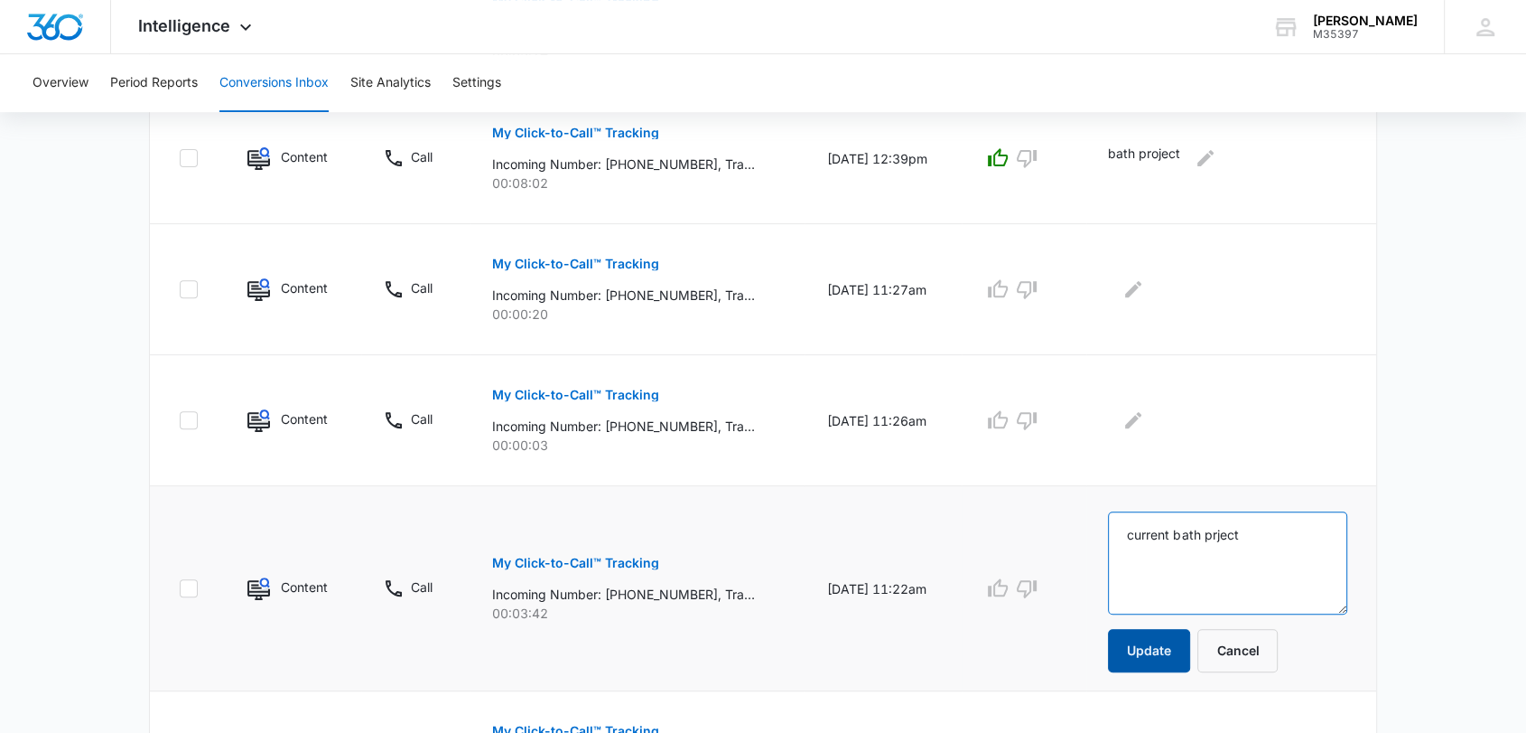
type textarea "current bath prject"
click at [1168, 652] on button "Update" at bounding box center [1149, 650] width 82 height 43
click at [1168, 635] on button "Update" at bounding box center [1149, 650] width 82 height 43
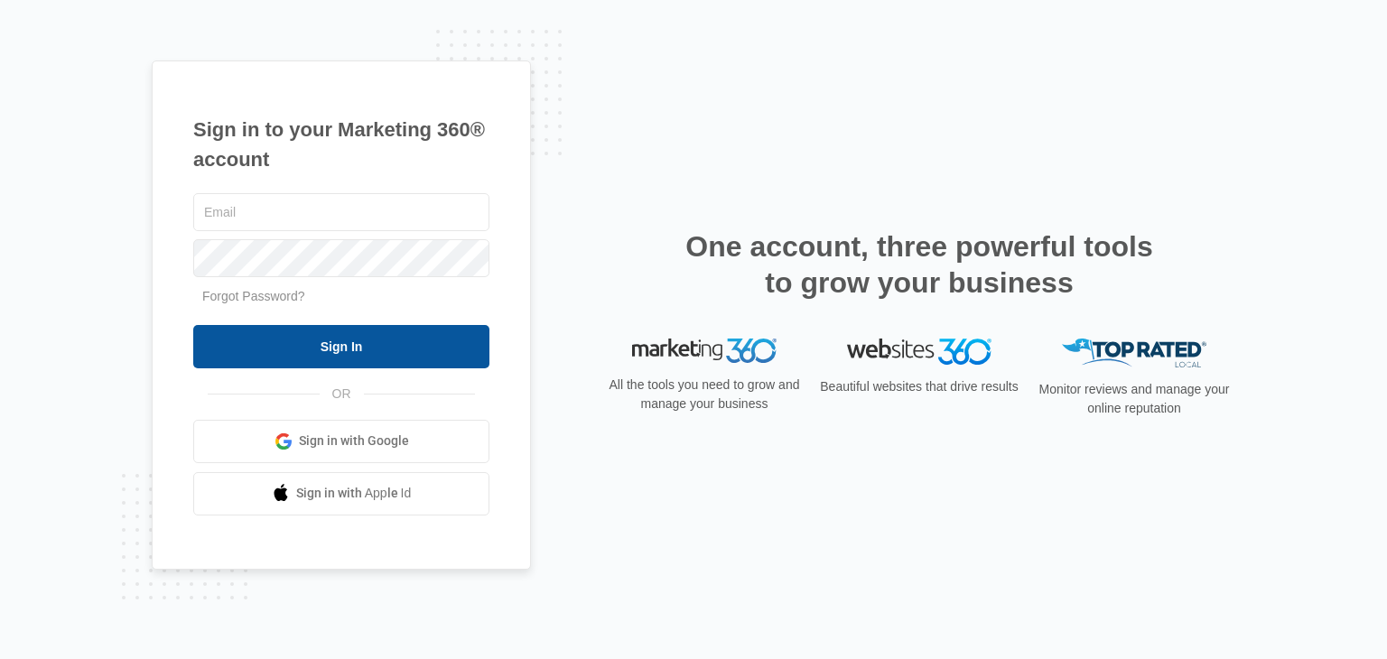
type input "[EMAIL_ADDRESS][DOMAIN_NAME]"
click at [419, 362] on input "Sign In" at bounding box center [341, 346] width 296 height 43
